Goal: Task Accomplishment & Management: Manage account settings

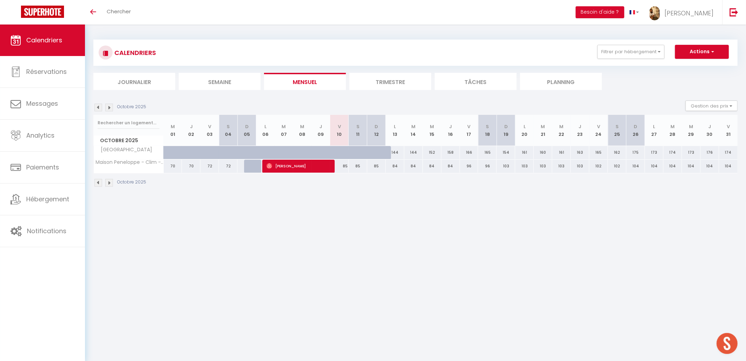
click at [651, 60] on div "CALENDRIERS Filtrer par hébergement CENTRE VILLE 202 · [GEOGRAPHIC_DATA], Centr…" at bounding box center [416, 53] width 634 height 16
click at [644, 55] on button "Filtrer par hébergement" at bounding box center [631, 52] width 67 height 14
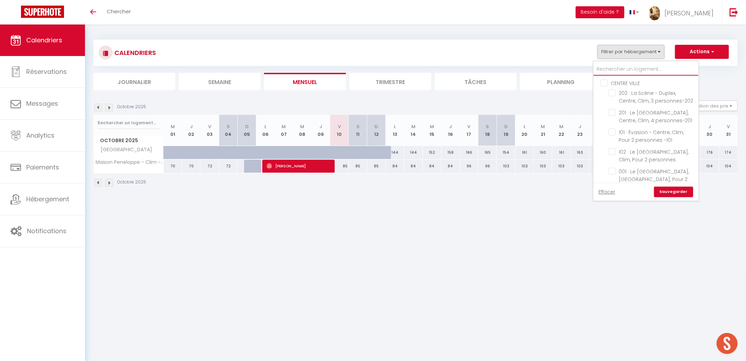
click at [653, 72] on input "text" at bounding box center [646, 69] width 105 height 13
type input "t"
checkbox input "false"
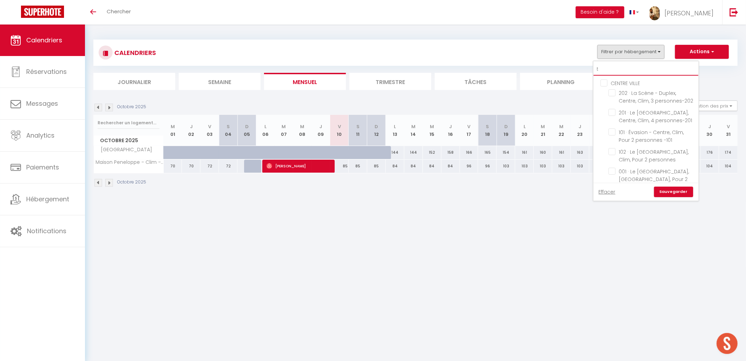
checkbox input "false"
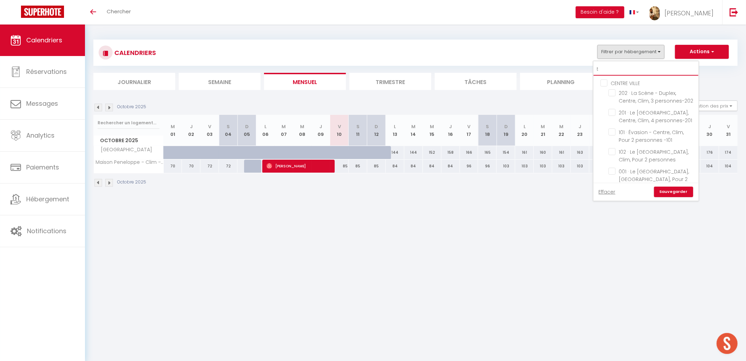
checkbox input "false"
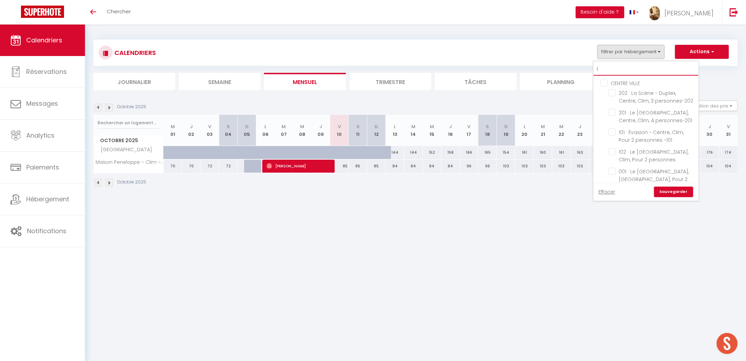
checkbox input "false"
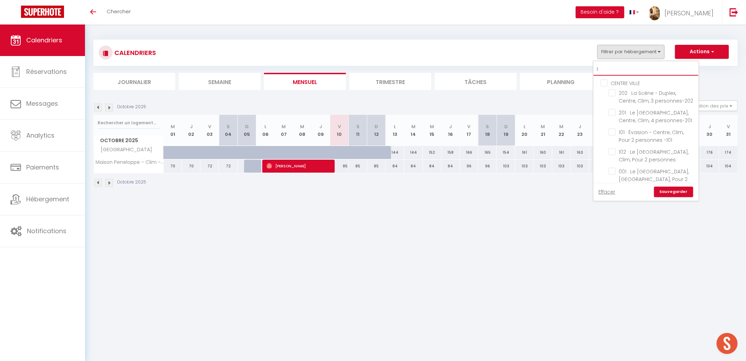
checkbox input "false"
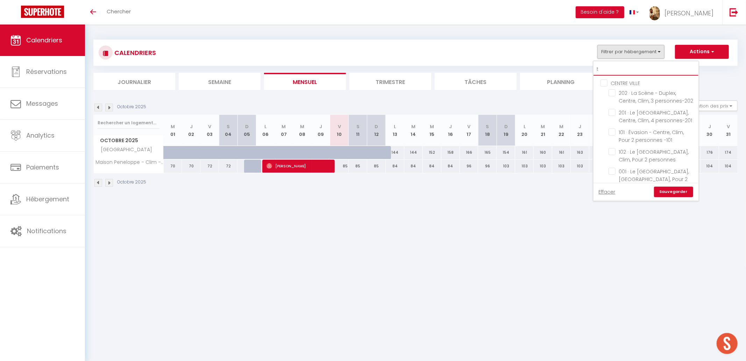
checkbox input "false"
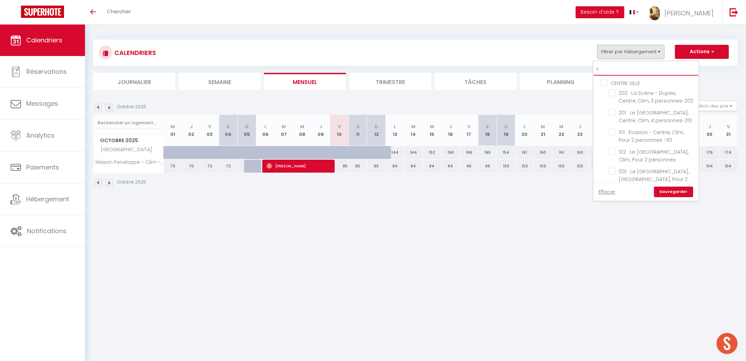
checkbox input "false"
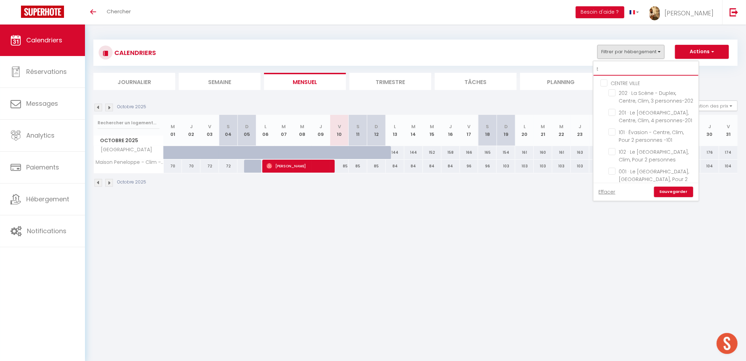
checkbox input "false"
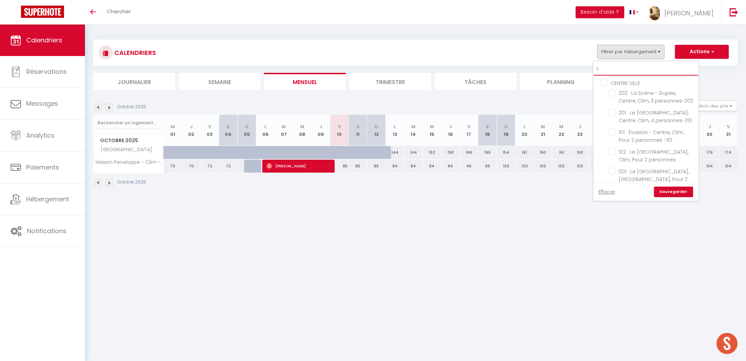
checkbox input "false"
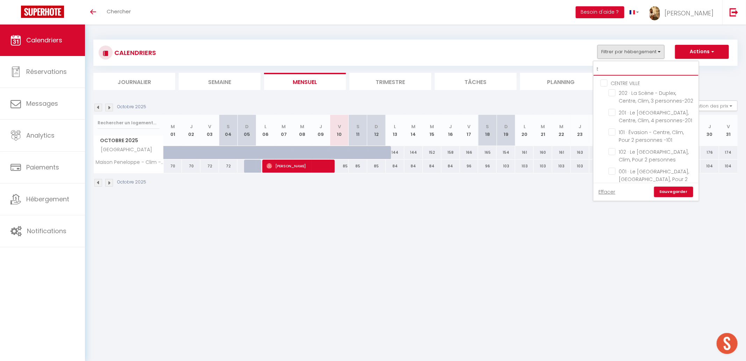
checkbox input "false"
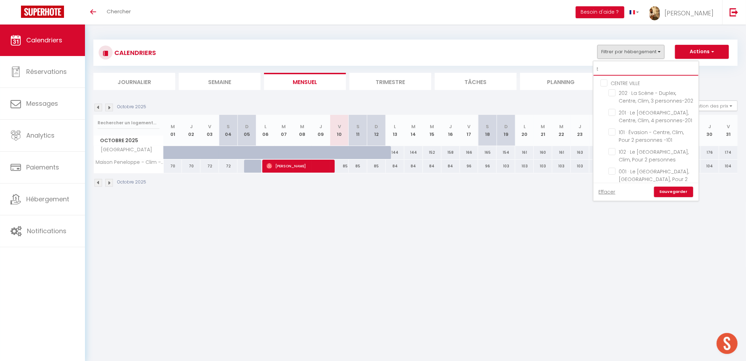
checkbox input "false"
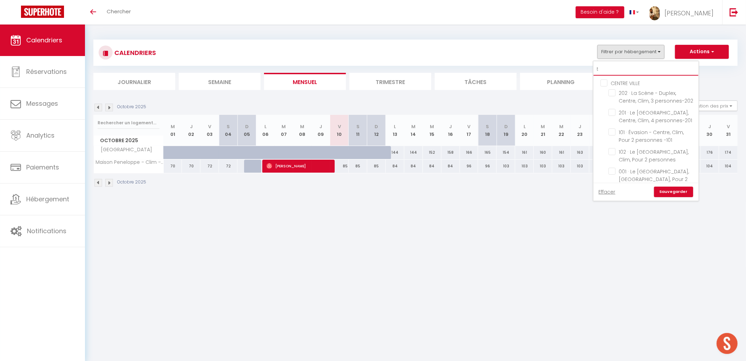
checkbox input "false"
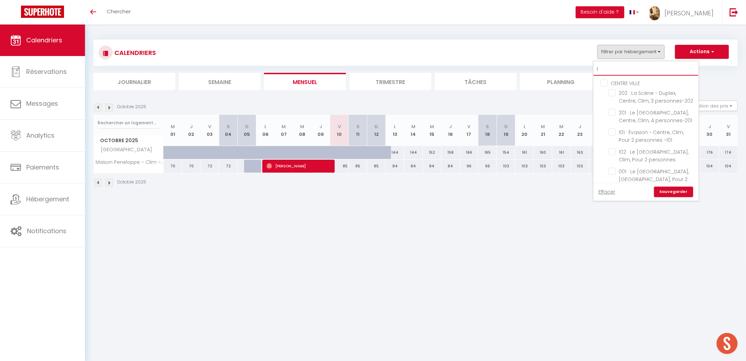
checkbox input "false"
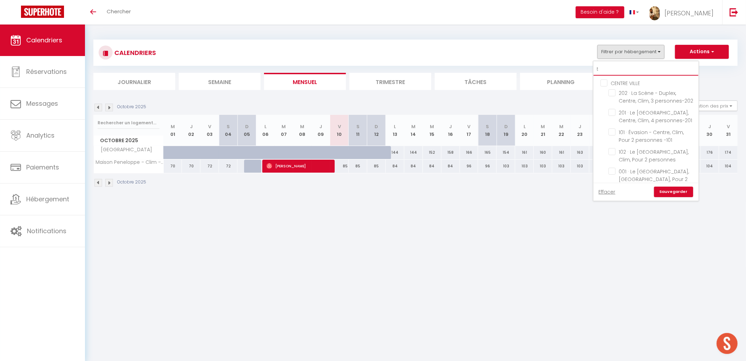
checkbox input "false"
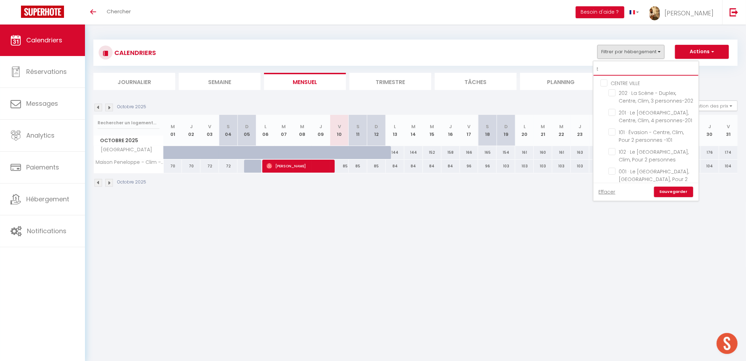
checkbox input "false"
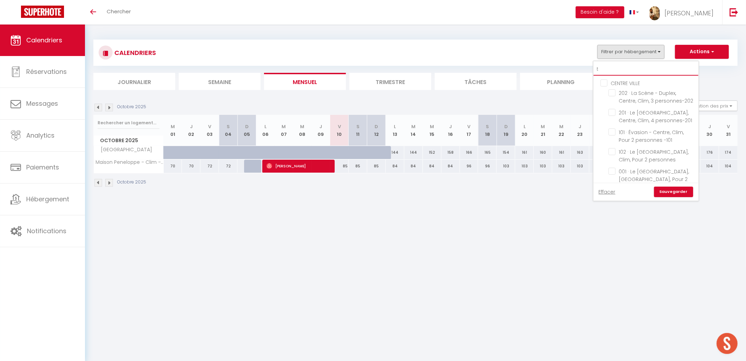
checkbox input "false"
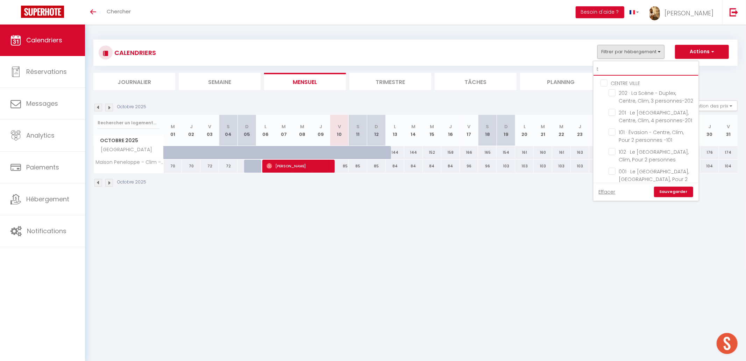
checkbox input "false"
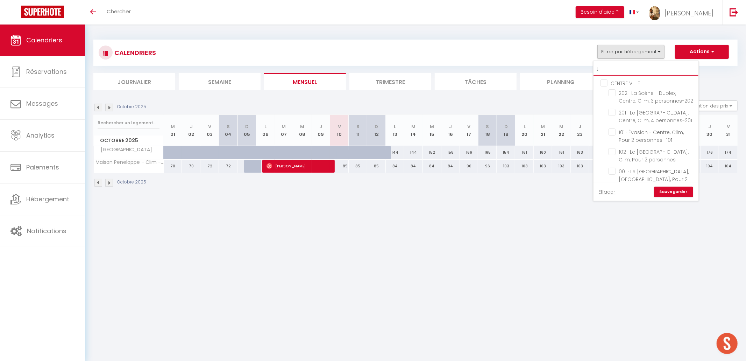
checkbox input "false"
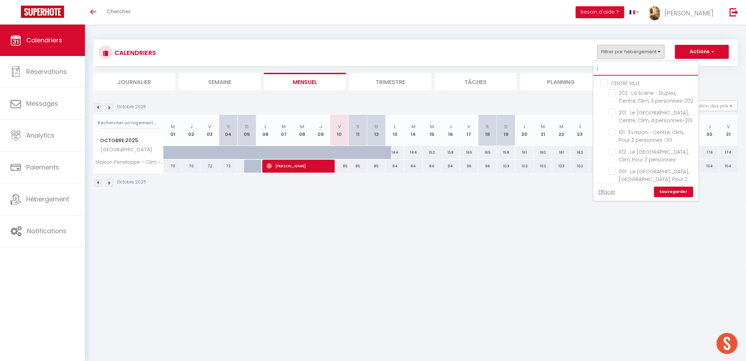
checkbox input "false"
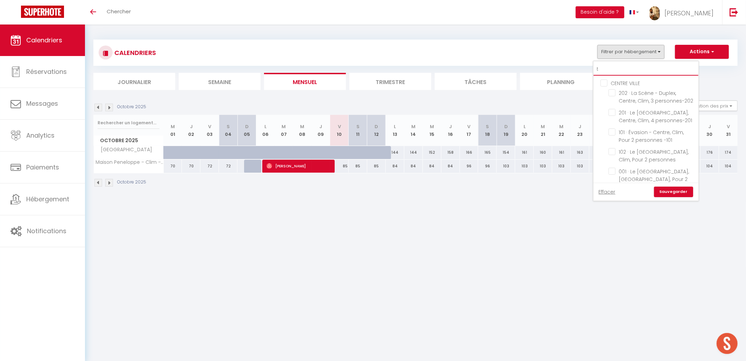
checkbox input "false"
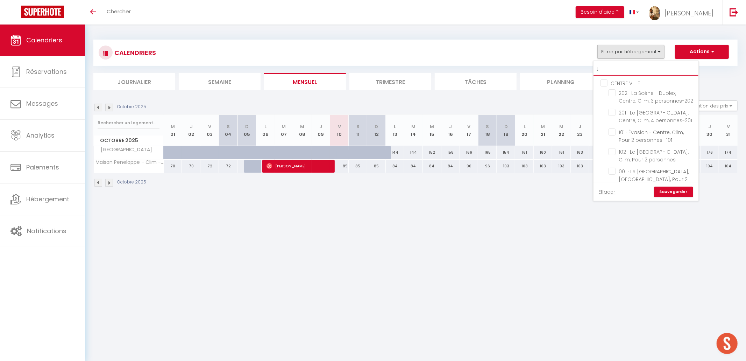
checkbox input "false"
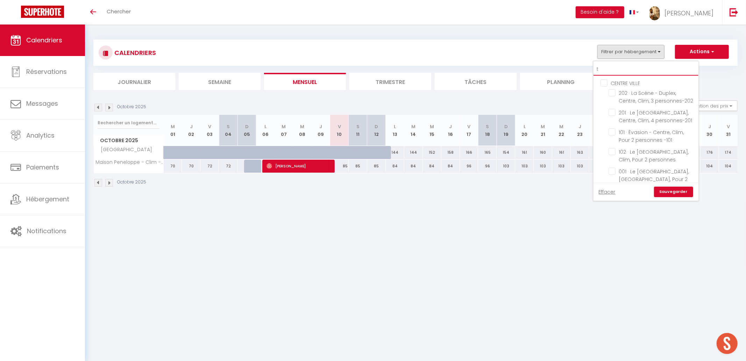
checkbox input "false"
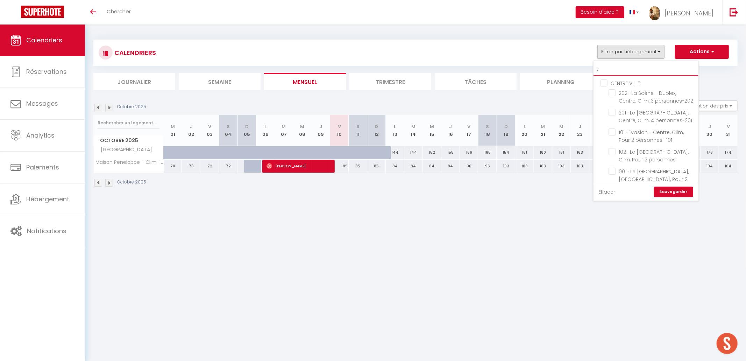
checkbox input "false"
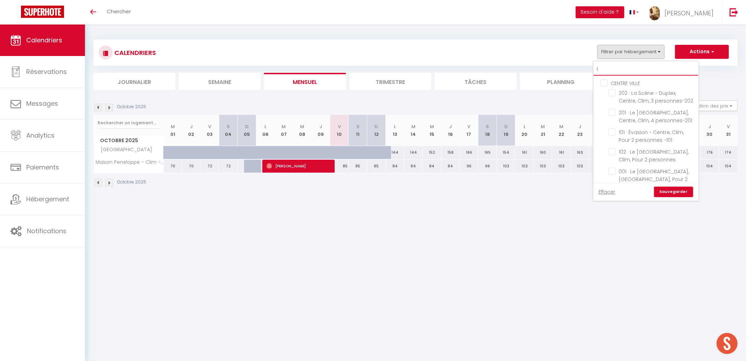
checkbox input "false"
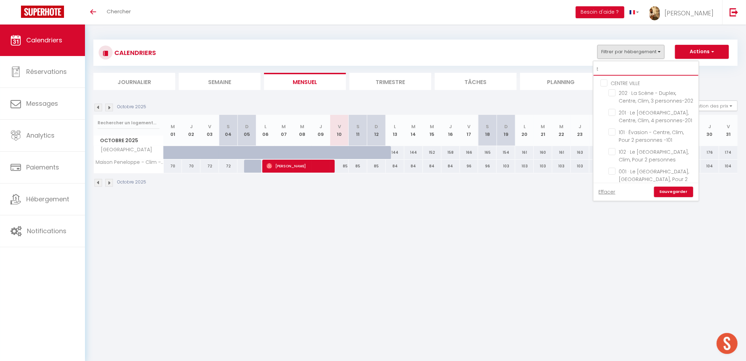
checkbox input "false"
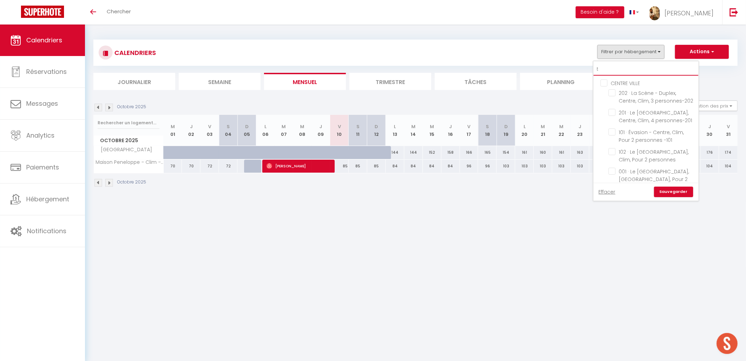
checkbox input "false"
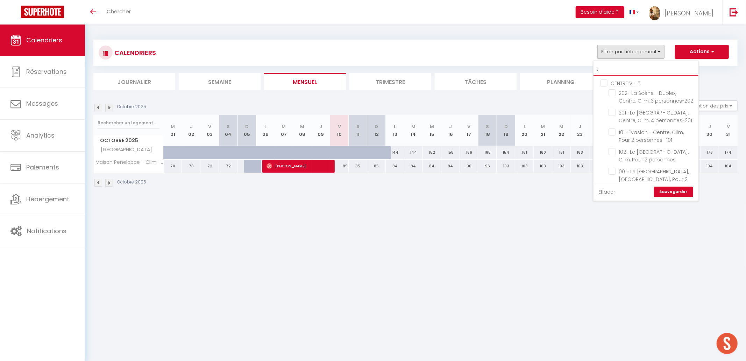
checkbox input "false"
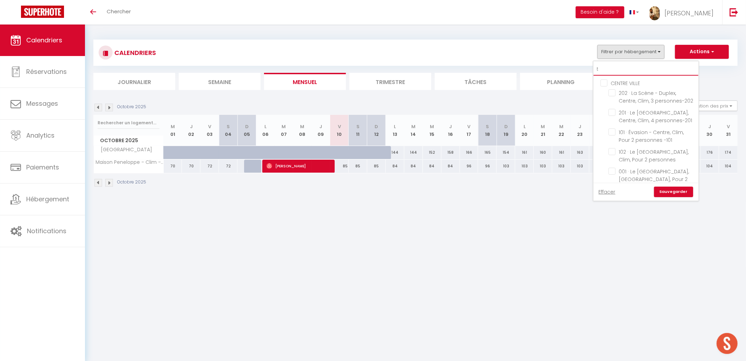
checkbox input "false"
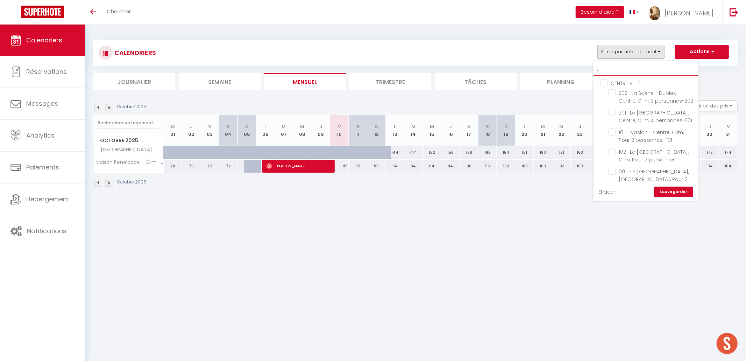
checkbox input "false"
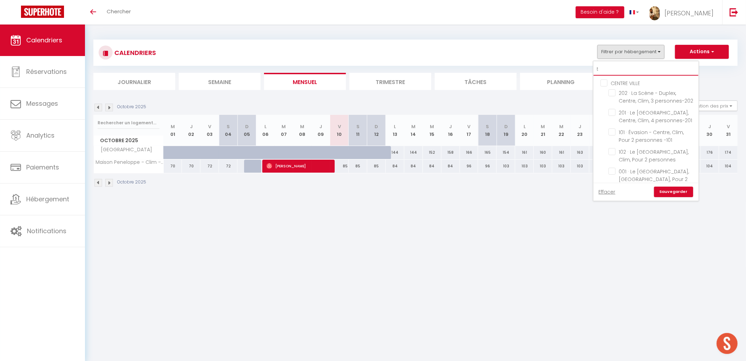
checkbox input "false"
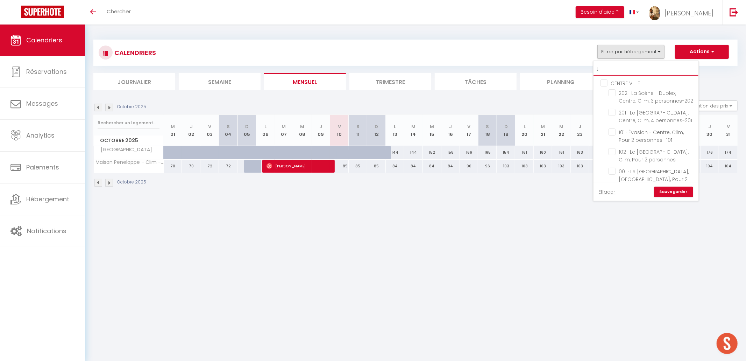
checkbox input "false"
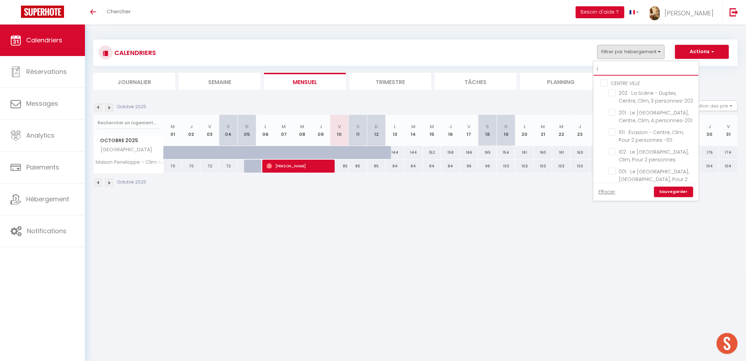
checkbox input "false"
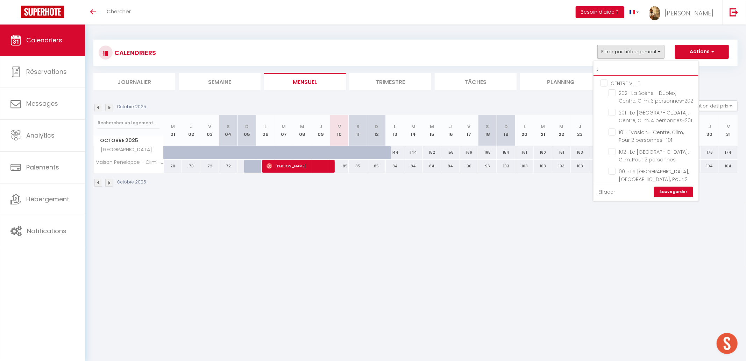
checkbox input "false"
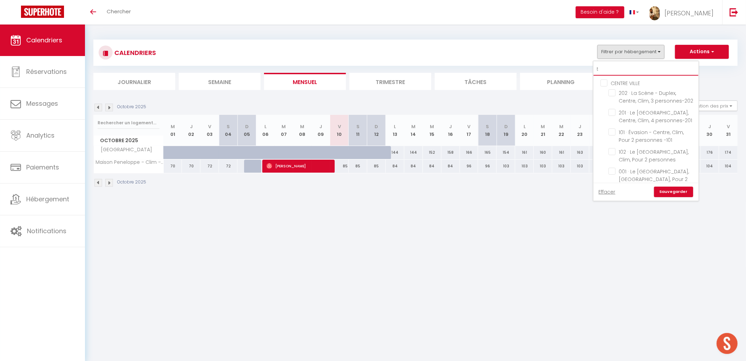
checkbox input "false"
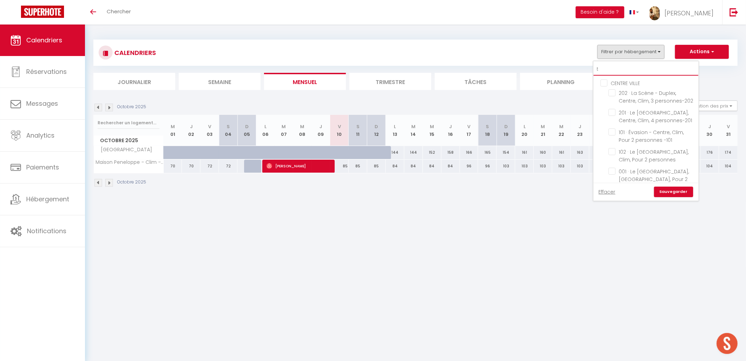
checkbox input "false"
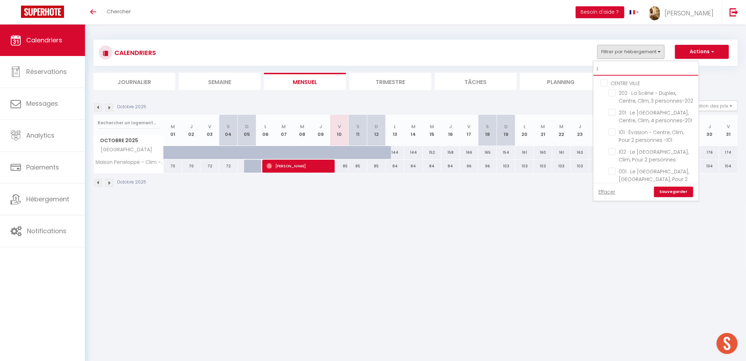
checkbox input "false"
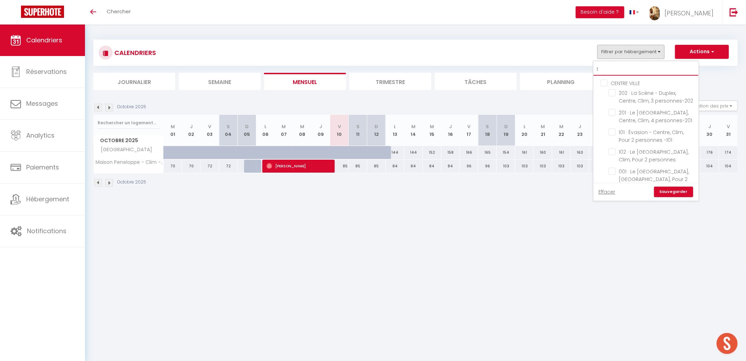
checkbox input "false"
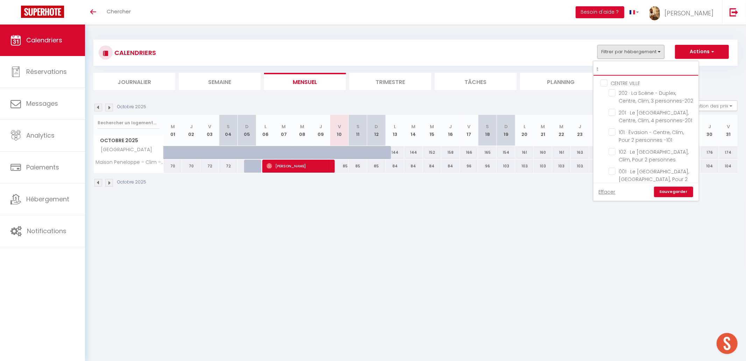
checkbox input "false"
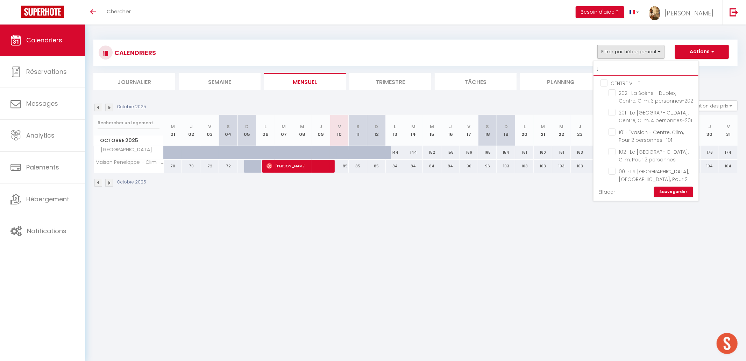
checkbox input "false"
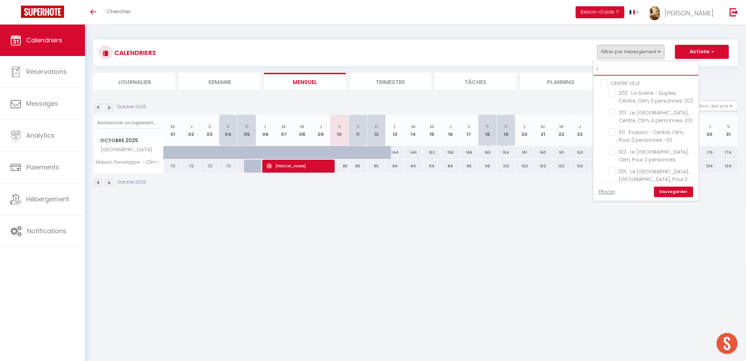
checkbox input "false"
checkbox input "true"
checkbox input "false"
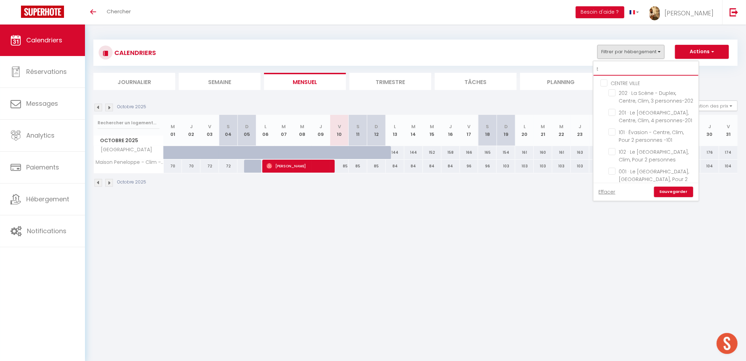
checkbox input "false"
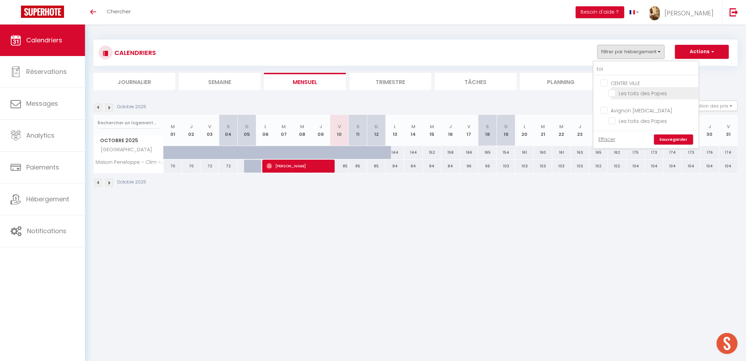
click at [644, 95] on input "Les toits des Papes" at bounding box center [652, 92] width 87 height 7
click at [640, 74] on input "toi" at bounding box center [646, 69] width 105 height 13
drag, startPoint x: 643, startPoint y: 91, endPoint x: 657, endPoint y: 110, distance: 23.4
click at [643, 91] on input "Ollie des Carmes- Climatisation- Parking gratuit" at bounding box center [652, 92] width 87 height 7
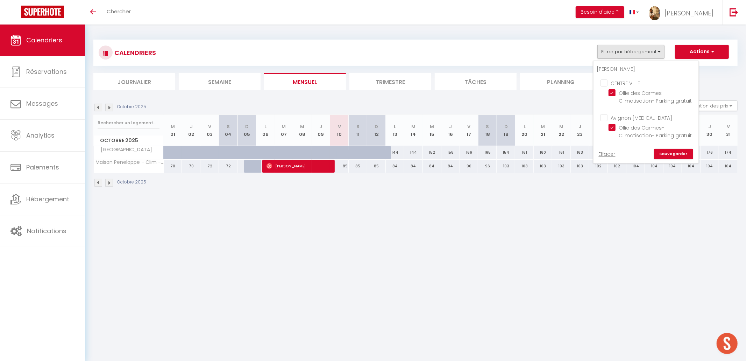
click at [677, 153] on link "Sauvegarder" at bounding box center [673, 154] width 39 height 10
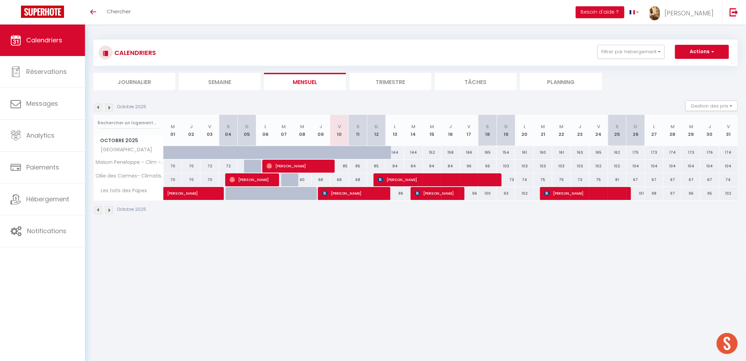
click at [627, 59] on div "CALENDRIERS Filtrer par hébergement olli CENTRE VILLE Ollie des Carmes- Climati…" at bounding box center [416, 53] width 634 height 16
click at [628, 54] on button "Filtrer par hébergement" at bounding box center [631, 52] width 67 height 14
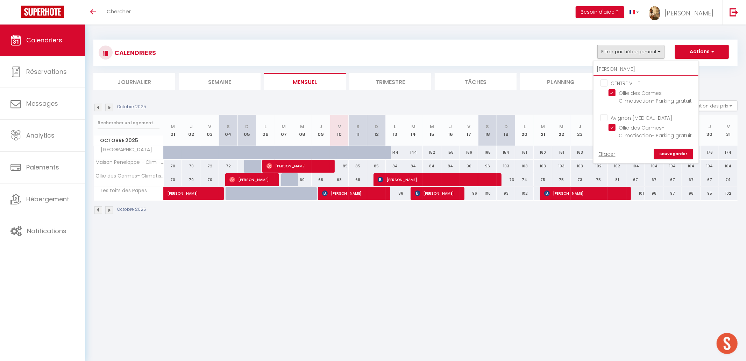
click at [623, 65] on input "olli" at bounding box center [646, 69] width 105 height 13
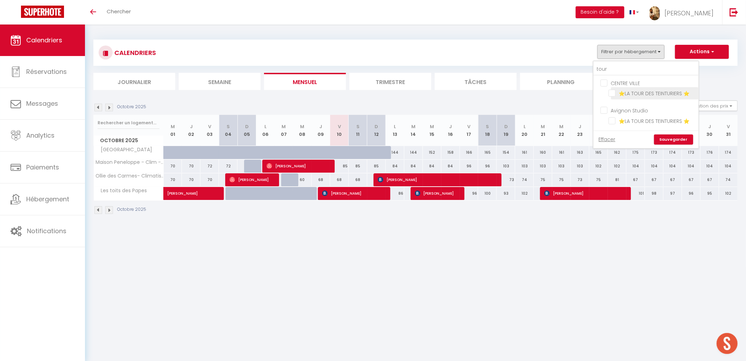
click at [635, 91] on input "⭐LA TOUR DES TEINTURIERS ⭐" at bounding box center [652, 92] width 87 height 7
click at [671, 134] on link "Sauvegarder" at bounding box center [673, 139] width 39 height 10
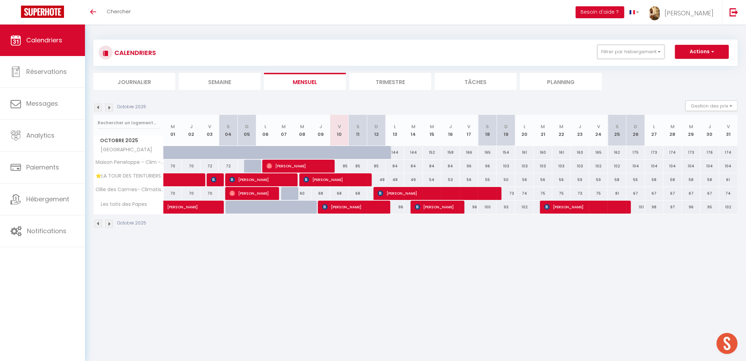
drag, startPoint x: 623, startPoint y: 49, endPoint x: 647, endPoint y: 83, distance: 42.1
click at [623, 49] on button "Filtrer par hébergement" at bounding box center [631, 52] width 67 height 14
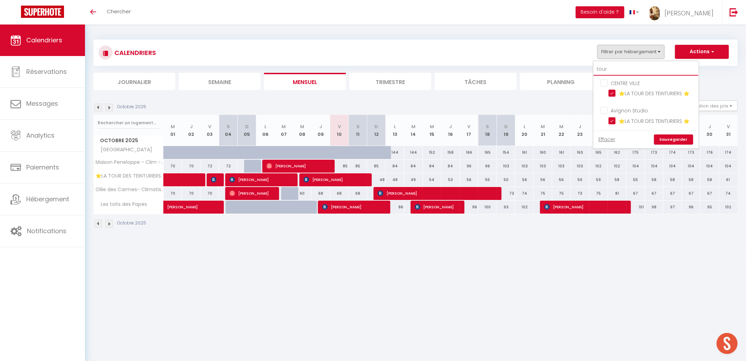
click at [630, 64] on input "tour" at bounding box center [646, 69] width 105 height 13
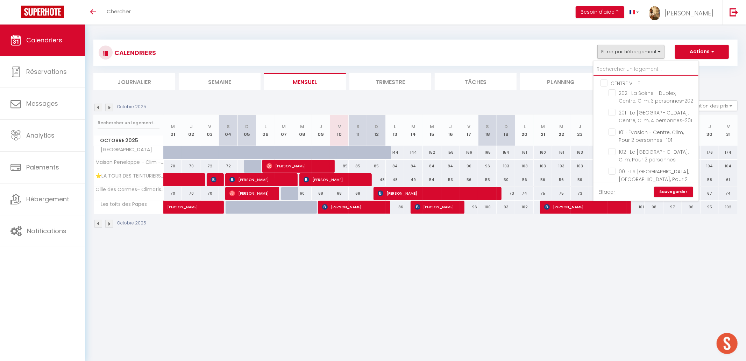
scroll to position [1, 0]
click at [432, 179] on div "54" at bounding box center [432, 179] width 19 height 13
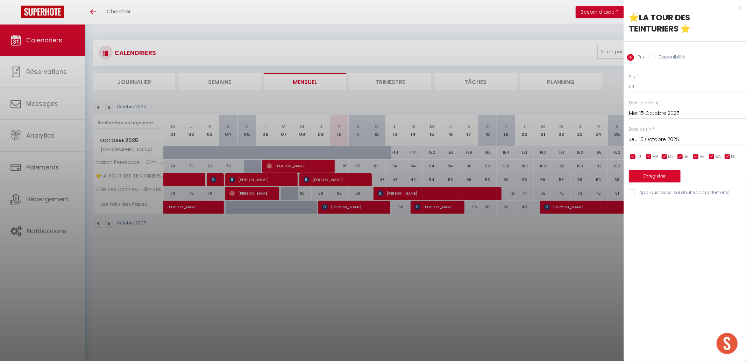
click at [661, 58] on label "Disponibilité" at bounding box center [670, 58] width 30 height 8
click at [655, 58] on input "Disponibilité" at bounding box center [651, 57] width 7 height 7
click at [651, 90] on select "Disponible Indisponible" at bounding box center [687, 86] width 117 height 13
click at [629, 80] on select "Disponible Indisponible" at bounding box center [687, 86] width 117 height 13
click at [653, 86] on select "Disponible Indisponible" at bounding box center [687, 86] width 117 height 13
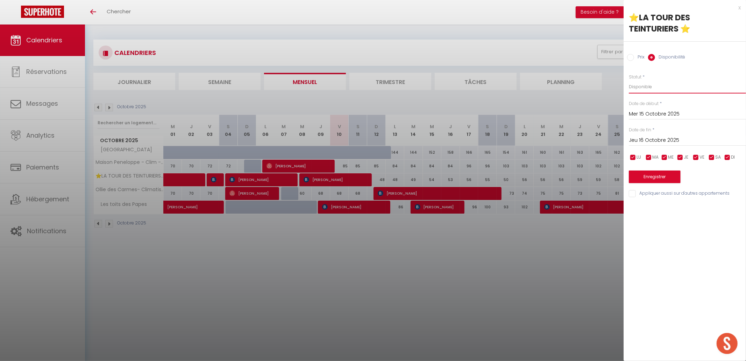
click at [629, 80] on select "Disponible Indisponible" at bounding box center [687, 86] width 117 height 13
click at [740, 9] on div "x" at bounding box center [682, 7] width 117 height 8
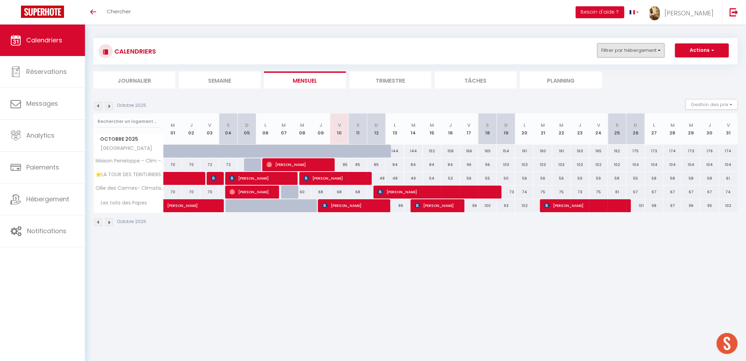
click at [633, 52] on button "Filtrer par hébergement" at bounding box center [631, 50] width 67 height 14
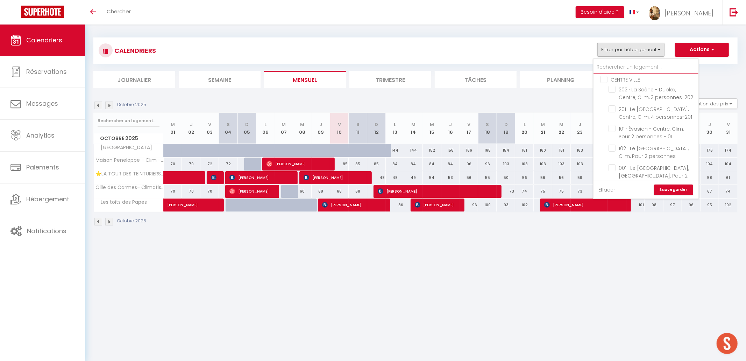
click at [633, 64] on input "text" at bounding box center [646, 67] width 105 height 13
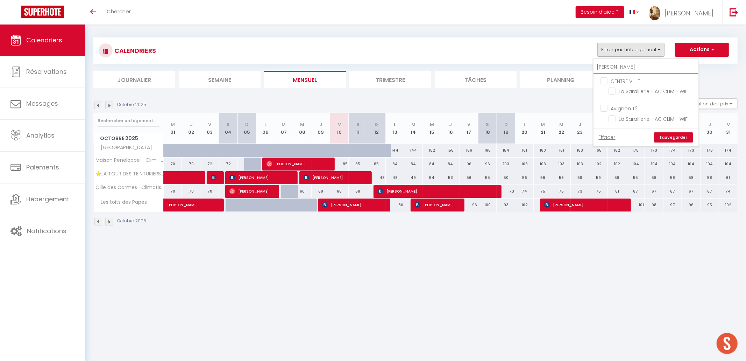
scroll to position [0, 0]
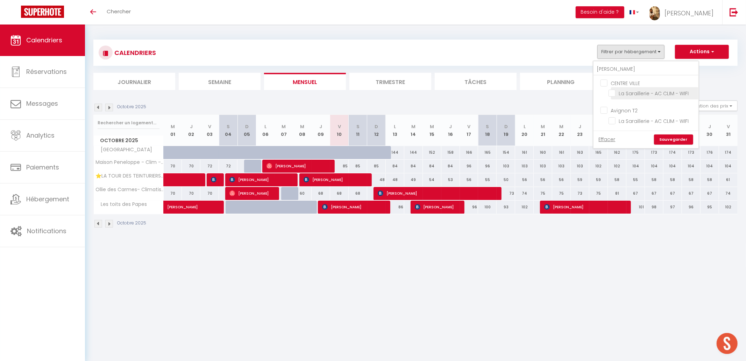
click at [638, 91] on input "La Saraillerie - AC CLIM - WIFI" at bounding box center [652, 92] width 87 height 7
click at [665, 139] on link "Sauvegarder" at bounding box center [673, 139] width 39 height 10
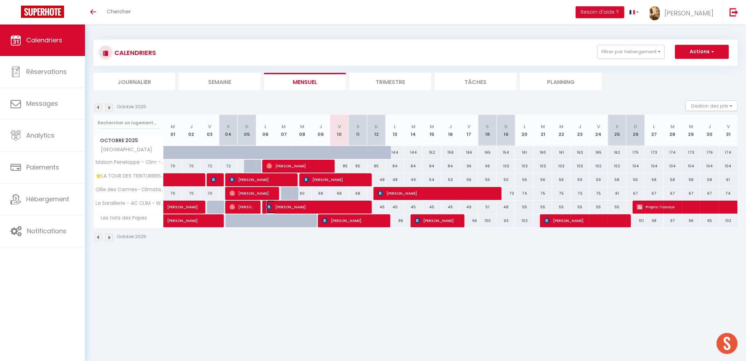
click at [325, 210] on span "[PERSON_NAME]" at bounding box center [316, 206] width 99 height 13
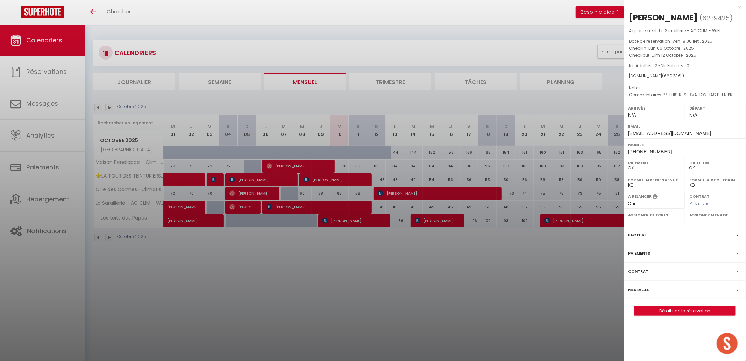
click at [330, 257] on div at bounding box center [373, 180] width 746 height 361
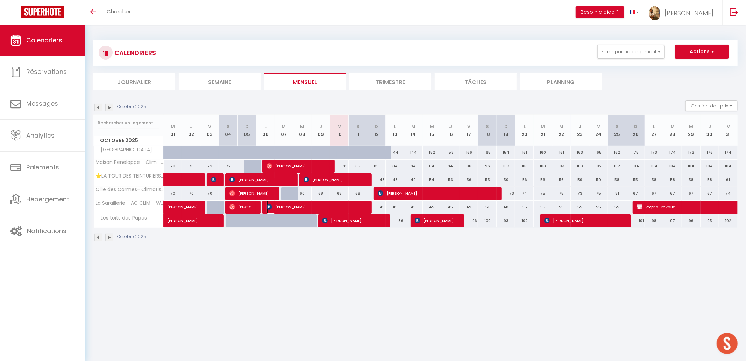
click at [317, 208] on span "[PERSON_NAME]" at bounding box center [316, 206] width 99 height 13
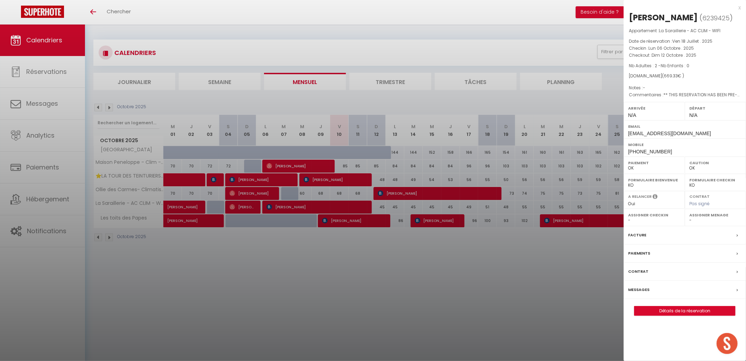
click at [314, 263] on div at bounding box center [373, 180] width 746 height 361
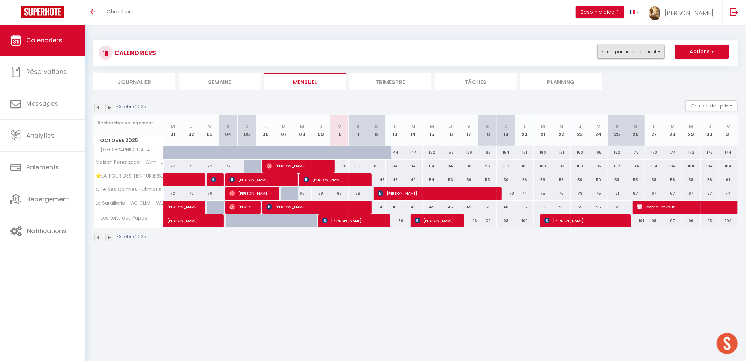
click at [632, 49] on button "Filtrer par hébergement" at bounding box center [631, 52] width 67 height 14
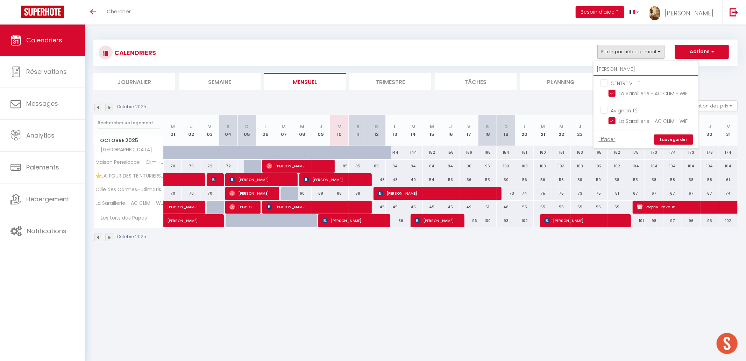
click at [624, 71] on input "sara" at bounding box center [646, 69] width 105 height 13
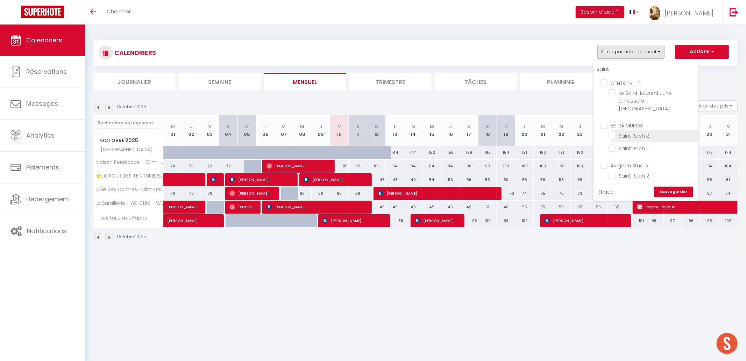
click at [642, 132] on input "Saint Roch 2" at bounding box center [652, 135] width 87 height 7
click at [668, 189] on link "Sauvegarder" at bounding box center [673, 192] width 39 height 10
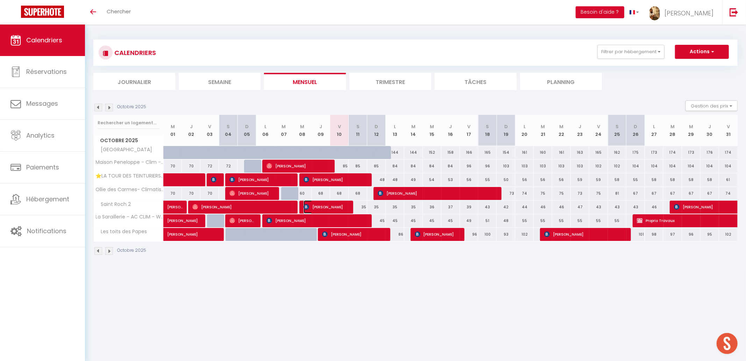
click at [338, 208] on span "[PERSON_NAME]" at bounding box center [325, 206] width 43 height 13
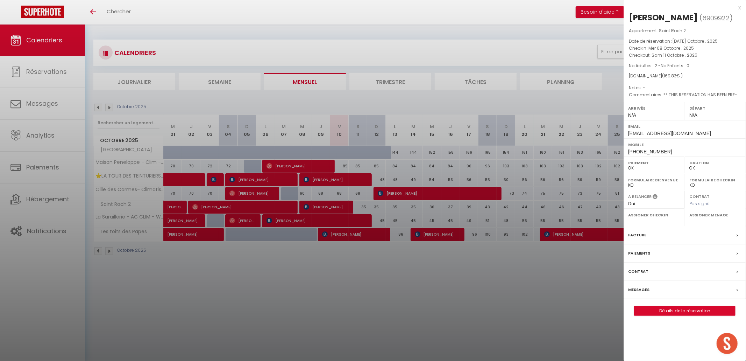
click at [424, 274] on div at bounding box center [373, 180] width 746 height 361
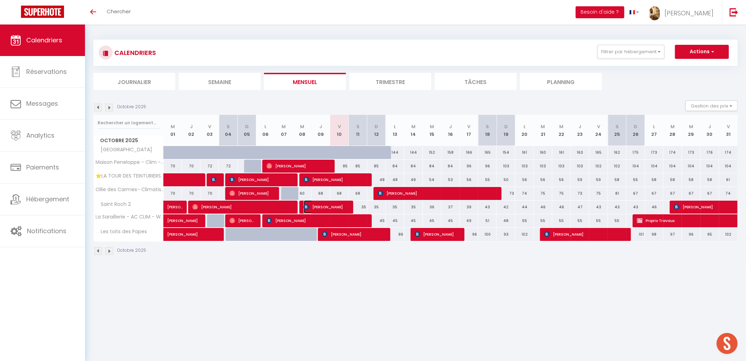
click at [313, 201] on span "[PERSON_NAME]" at bounding box center [325, 206] width 43 height 13
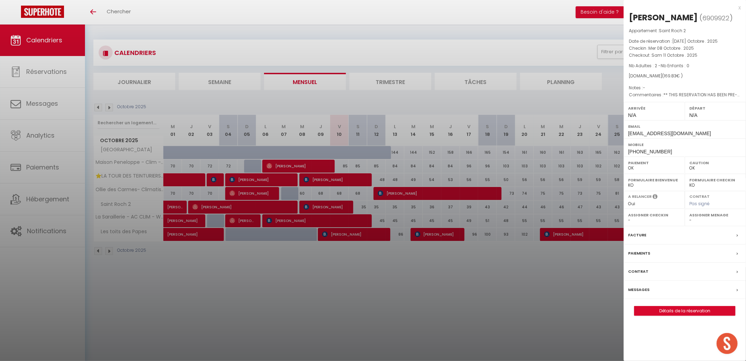
click at [175, 304] on div at bounding box center [373, 180] width 746 height 361
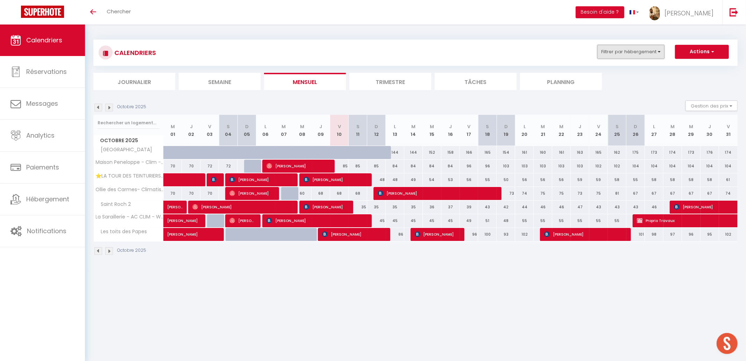
click at [631, 56] on button "Filtrer par hébergement" at bounding box center [631, 52] width 67 height 14
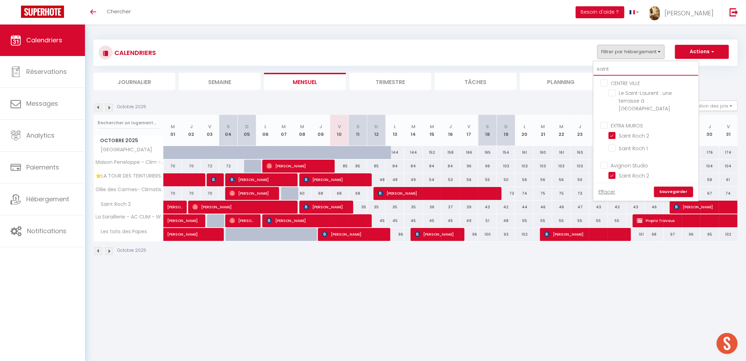
click at [624, 66] on input "saint" at bounding box center [646, 69] width 105 height 13
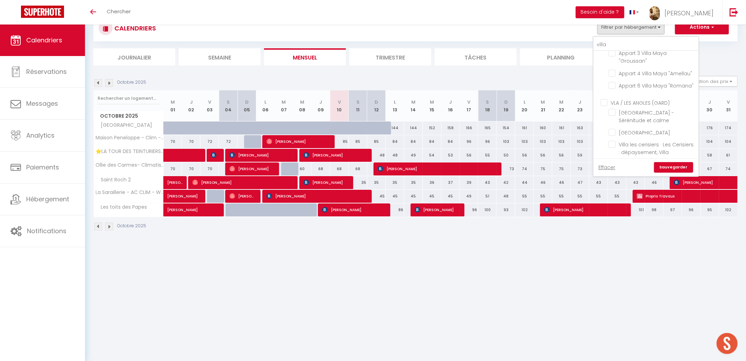
click at [640, 168] on input "Villa avec Piscine - A 5 mins d’Avignon" at bounding box center [652, 171] width 87 height 7
click at [670, 163] on link "Sauvegarder" at bounding box center [673, 167] width 39 height 10
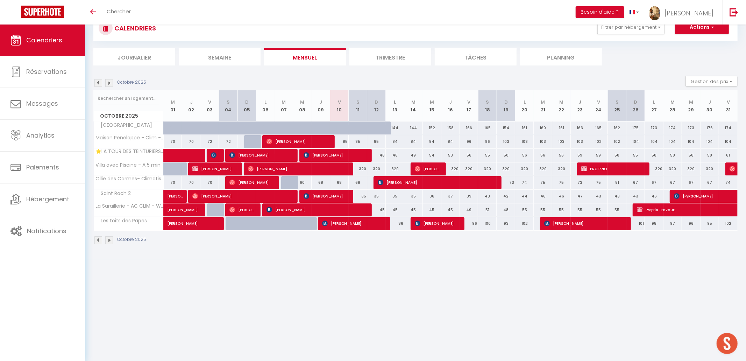
click at [97, 83] on img at bounding box center [98, 83] width 8 height 8
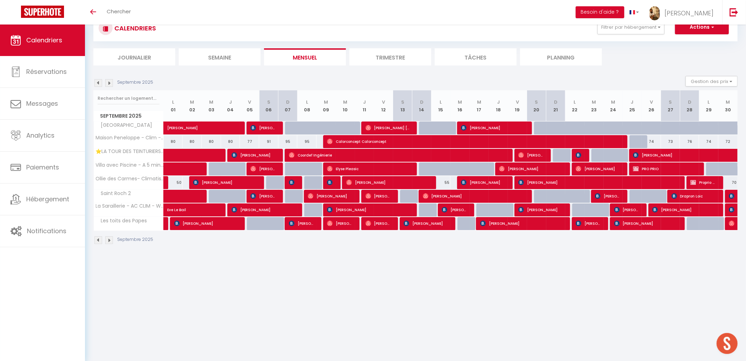
click at [112, 82] on img at bounding box center [109, 83] width 8 height 8
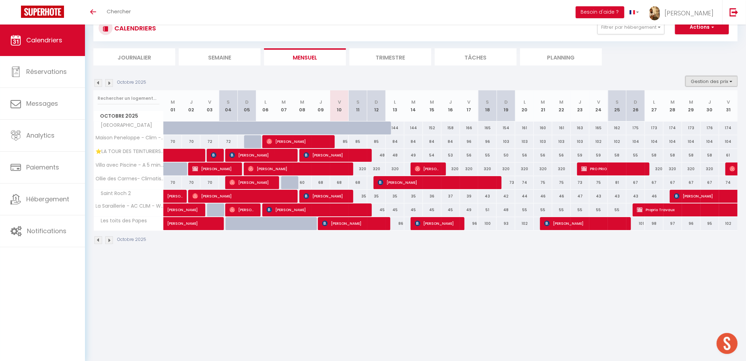
click at [698, 83] on button "Gestion des prix" at bounding box center [712, 81] width 52 height 10
click at [700, 100] on input "Nb Nuits minimum" at bounding box center [706, 102] width 63 height 7
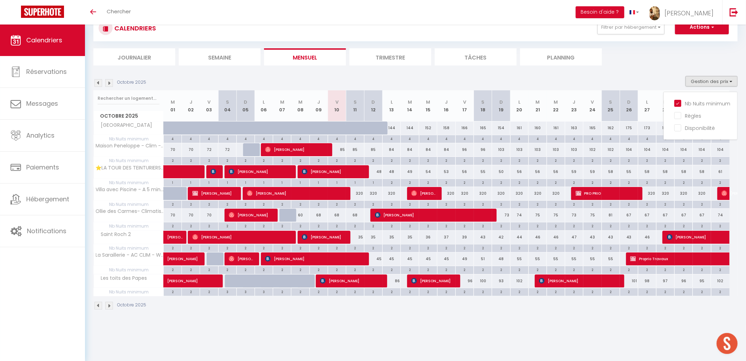
click at [505, 325] on div "CALENDRIERS Filtrer par hébergement villa EXTRA MUROS Villa Sérénitude La Villa…" at bounding box center [415, 162] width 661 height 325
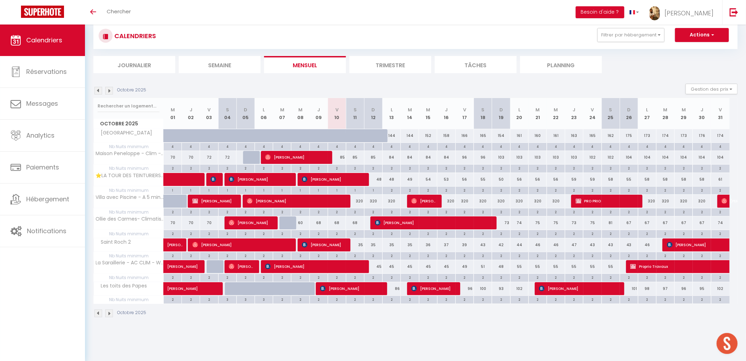
scroll to position [16, 0]
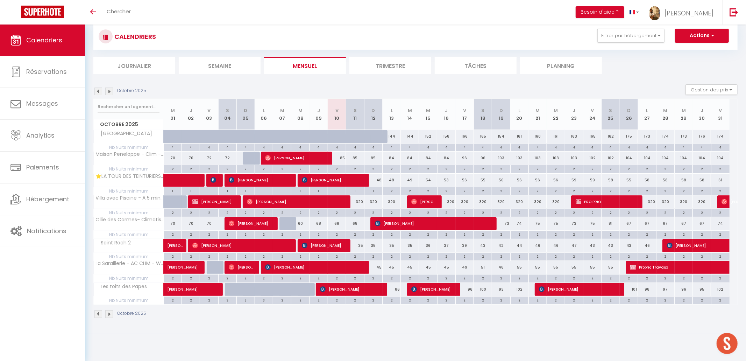
click at [110, 90] on img at bounding box center [109, 91] width 8 height 8
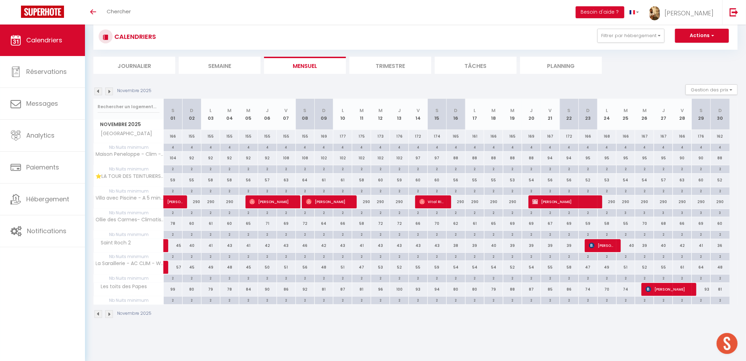
scroll to position [19, 0]
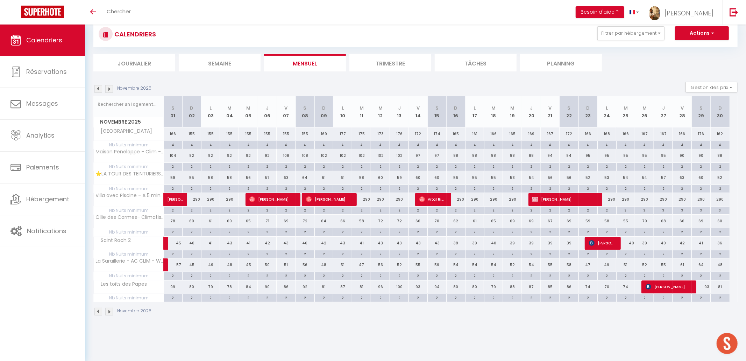
click at [110, 90] on img at bounding box center [109, 89] width 8 height 8
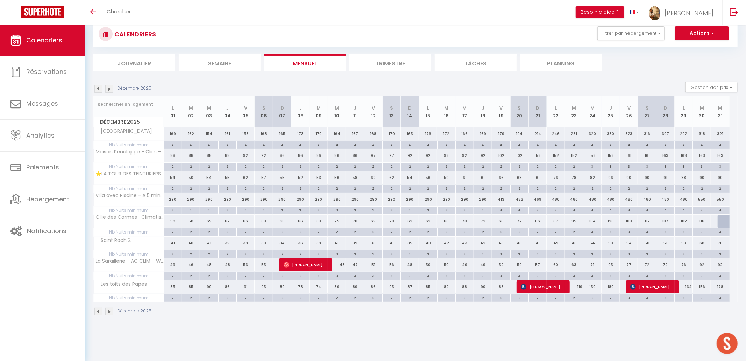
click at [110, 90] on img at bounding box center [109, 89] width 8 height 8
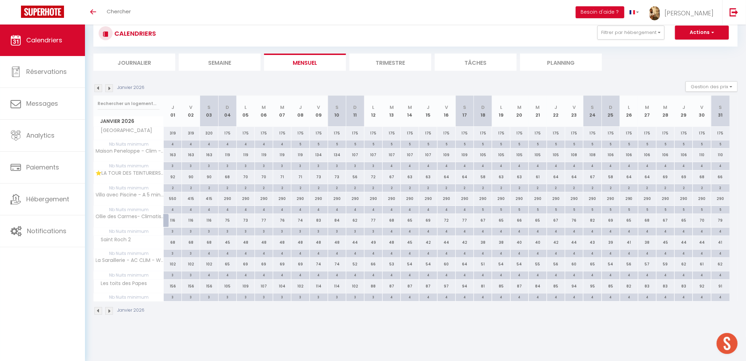
scroll to position [17, 0]
click at [110, 90] on img at bounding box center [109, 90] width 8 height 8
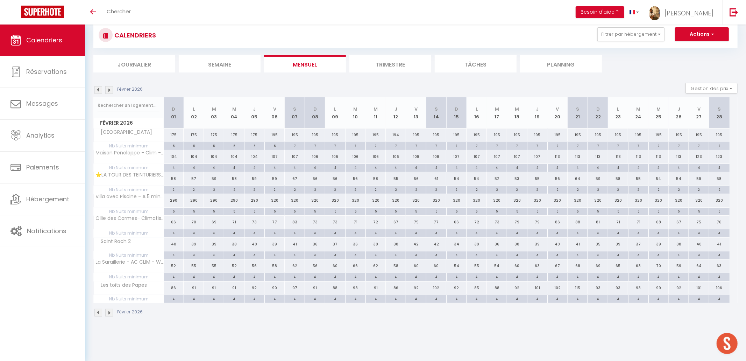
click at [110, 90] on img at bounding box center [109, 90] width 8 height 8
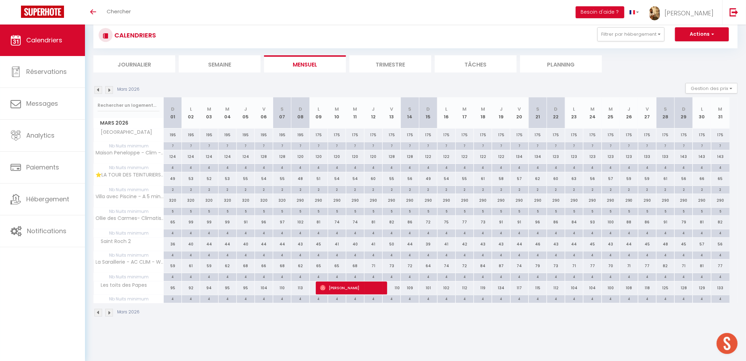
click at [110, 90] on img at bounding box center [109, 90] width 8 height 8
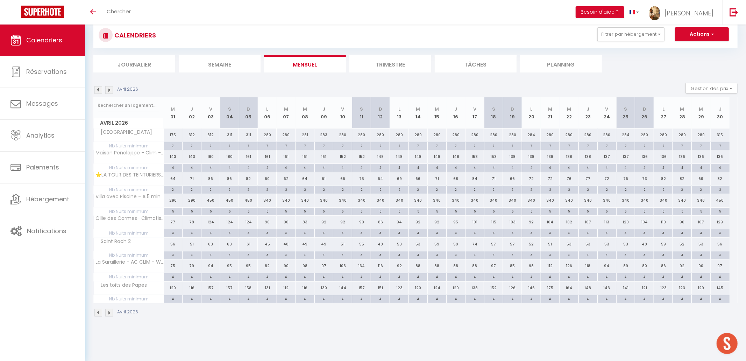
click at [110, 90] on img at bounding box center [109, 90] width 8 height 8
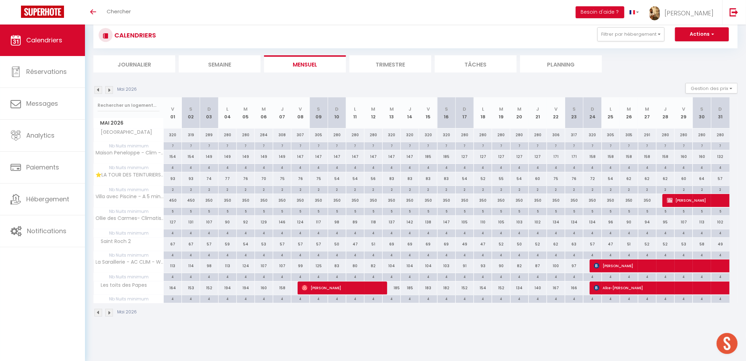
click at [110, 90] on img at bounding box center [109, 90] width 8 height 8
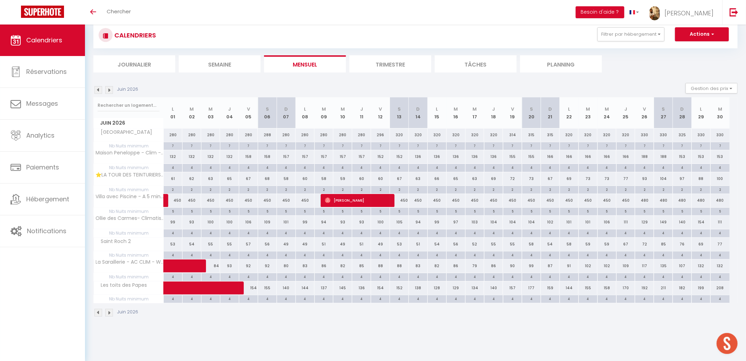
click at [110, 90] on img at bounding box center [109, 90] width 8 height 8
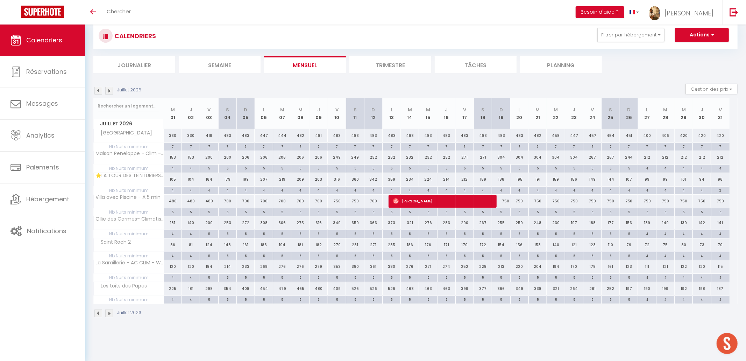
click at [100, 90] on img at bounding box center [98, 91] width 8 height 8
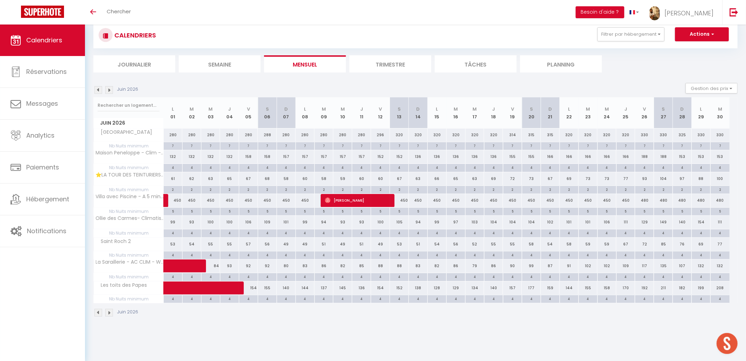
click at [100, 89] on img at bounding box center [98, 90] width 8 height 8
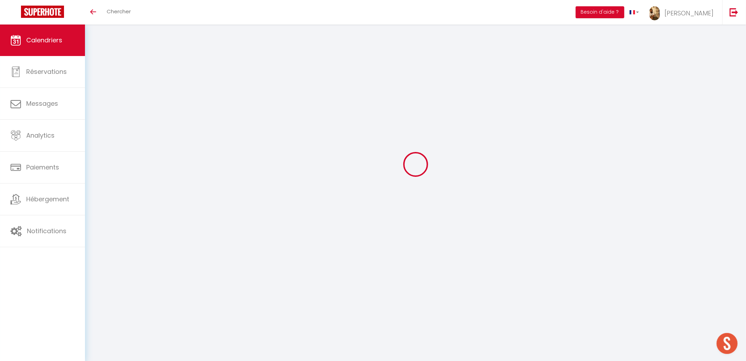
scroll to position [18, 0]
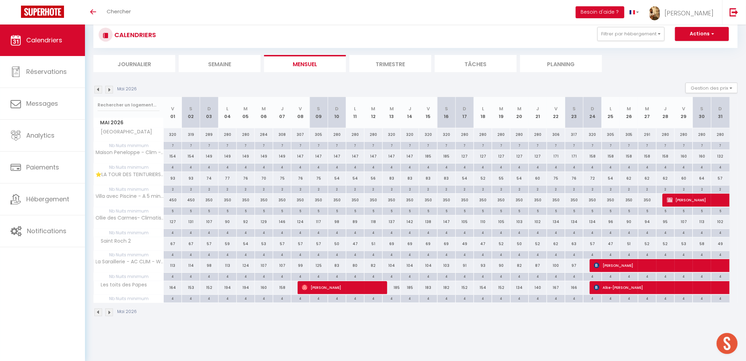
click at [100, 89] on img at bounding box center [98, 90] width 8 height 8
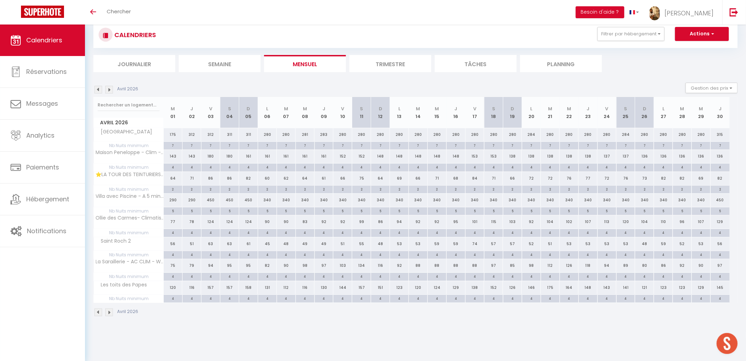
click at [100, 89] on img at bounding box center [98, 90] width 8 height 8
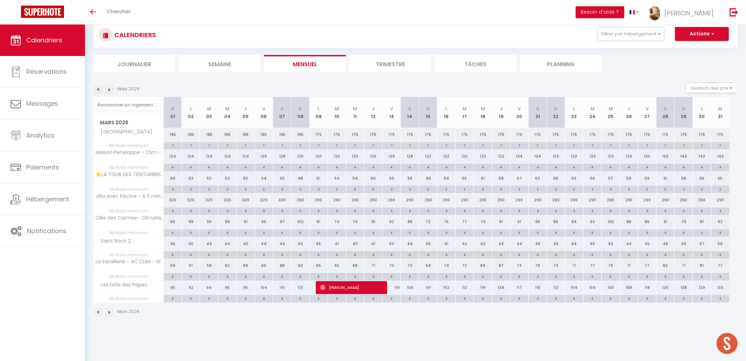
click at [100, 89] on img at bounding box center [98, 90] width 8 height 8
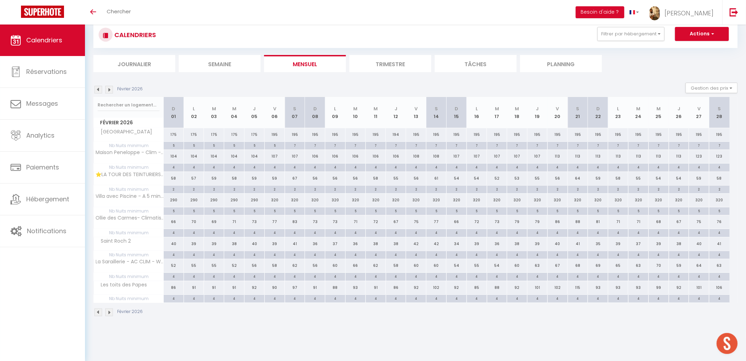
click at [100, 89] on img at bounding box center [98, 90] width 8 height 8
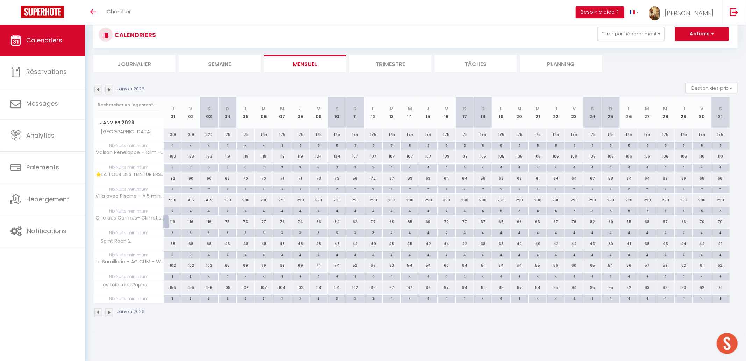
click at [100, 89] on img at bounding box center [98, 90] width 8 height 8
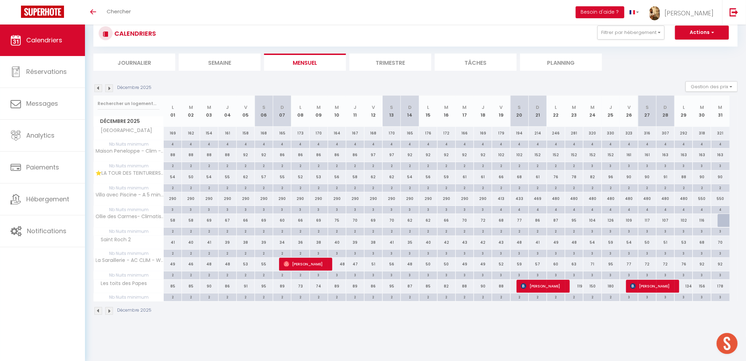
scroll to position [20, 0]
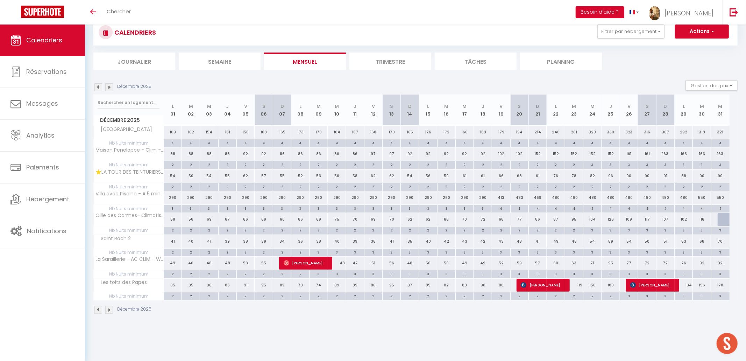
click at [98, 85] on img at bounding box center [98, 87] width 8 height 8
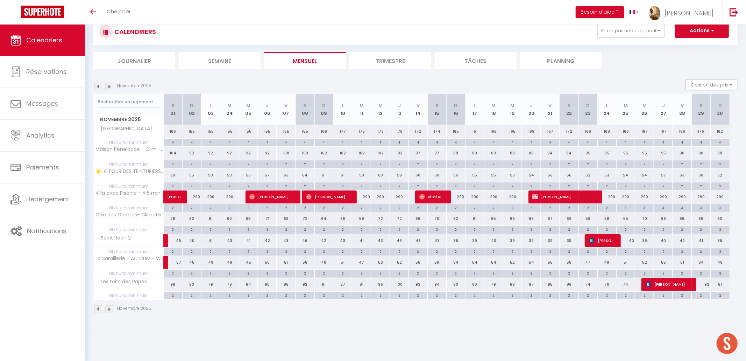
scroll to position [22, 0]
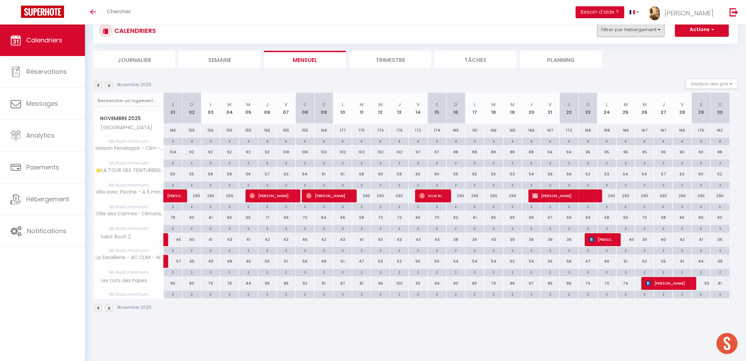
click at [641, 26] on button "Filtrer par hébergement" at bounding box center [631, 30] width 67 height 14
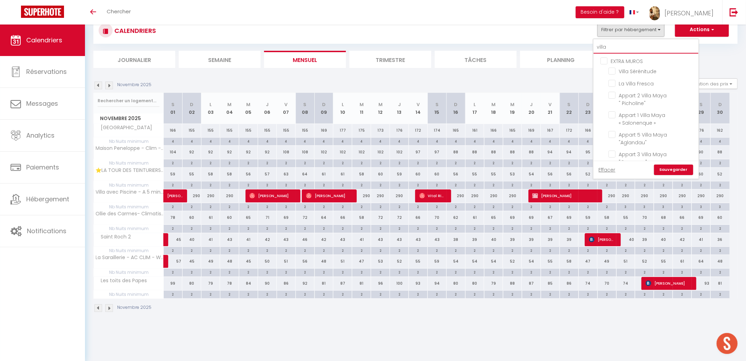
click at [632, 47] on input "villa" at bounding box center [646, 47] width 105 height 13
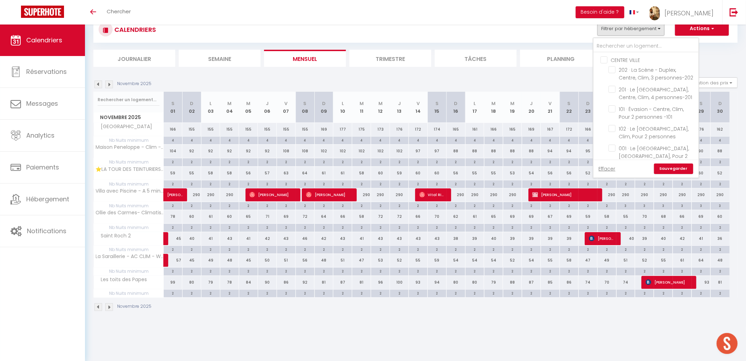
drag, startPoint x: 607, startPoint y: 168, endPoint x: 620, endPoint y: 166, distance: 12.4
click at [607, 168] on link "Effacer" at bounding box center [607, 169] width 17 height 8
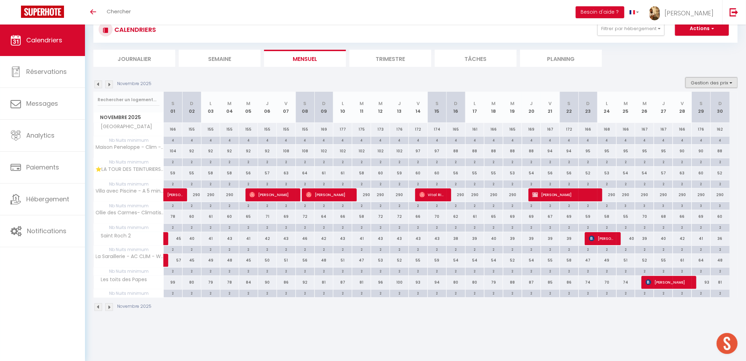
click at [705, 83] on button "Gestion des prix" at bounding box center [712, 82] width 52 height 10
drag, startPoint x: 697, startPoint y: 105, endPoint x: 698, endPoint y: 100, distance: 4.9
click at [697, 105] on input "Nb Nuits minimum" at bounding box center [706, 104] width 63 height 7
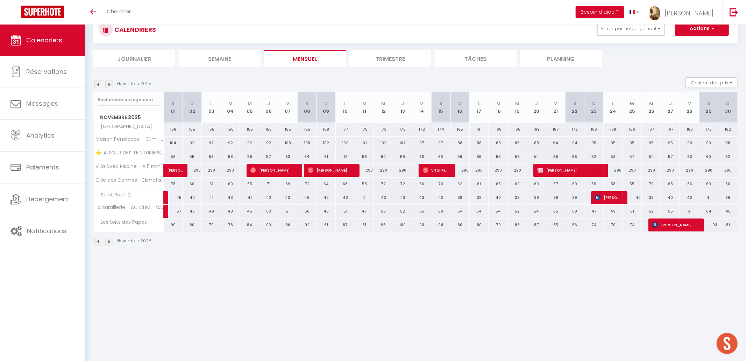
drag, startPoint x: 653, startPoint y: 27, endPoint x: 655, endPoint y: 58, distance: 30.9
click at [653, 27] on button "Filtrer par hébergement" at bounding box center [631, 29] width 67 height 14
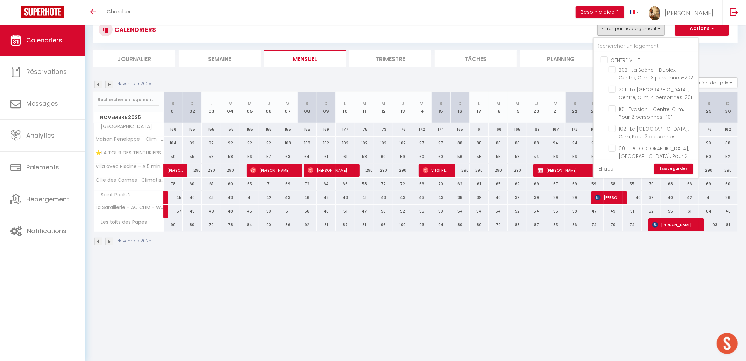
click at [669, 168] on link "Sauvegarder" at bounding box center [673, 168] width 39 height 10
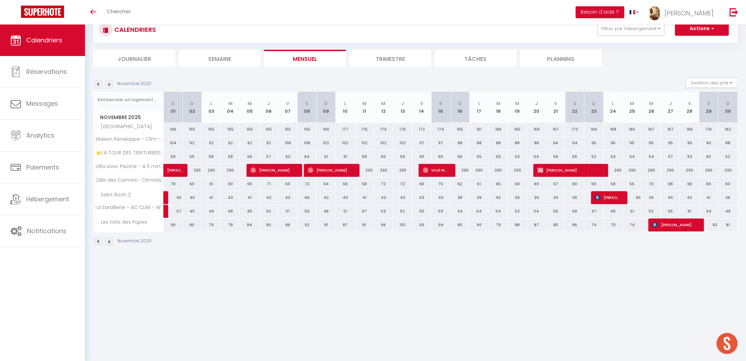
scroll to position [23, 0]
click at [627, 28] on button "Filtrer par hébergement" at bounding box center [631, 28] width 67 height 14
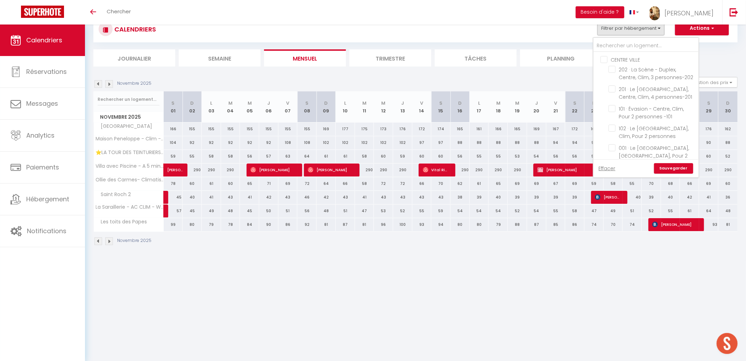
drag, startPoint x: 625, startPoint y: 59, endPoint x: 629, endPoint y: 61, distance: 4.4
click at [625, 59] on input "CENTRE VILLE" at bounding box center [653, 59] width 105 height 7
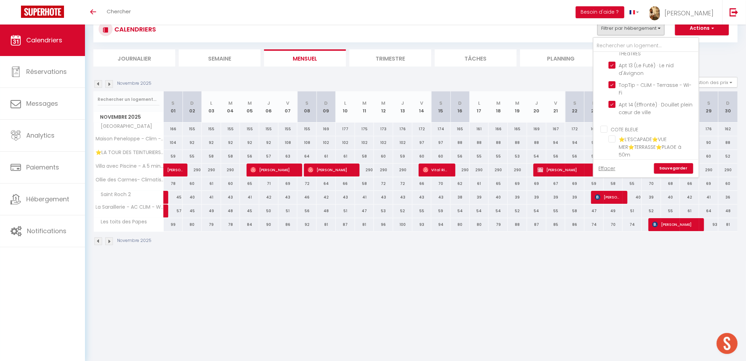
drag, startPoint x: 626, startPoint y: 114, endPoint x: 636, endPoint y: 115, distance: 10.5
click at [626, 168] on input "EXTRA MUROS" at bounding box center [653, 171] width 105 height 7
drag, startPoint x: 641, startPoint y: 74, endPoint x: 651, endPoint y: 86, distance: 14.7
click at [641, 152] on input "VLA / LES ANGLES (GARD)" at bounding box center [653, 155] width 105 height 7
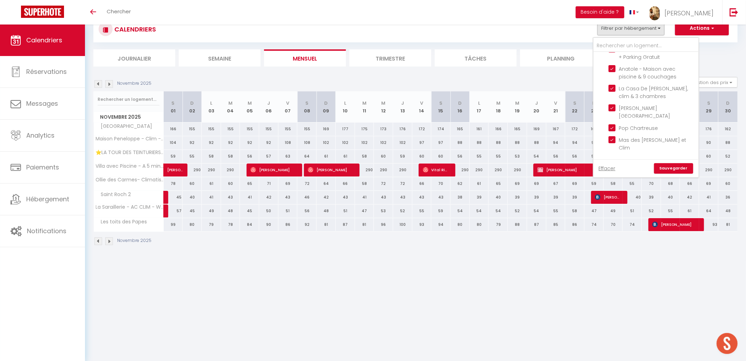
scroll to position [1919, 0]
click at [622, 160] on input "AUTRES" at bounding box center [653, 163] width 105 height 7
click at [686, 167] on link "Sauvegarder" at bounding box center [673, 168] width 39 height 10
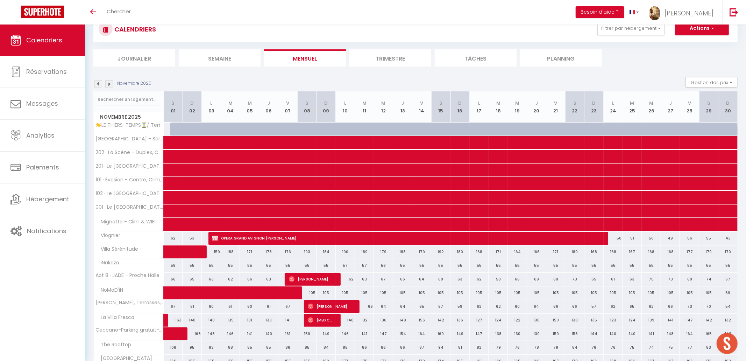
scroll to position [0, 0]
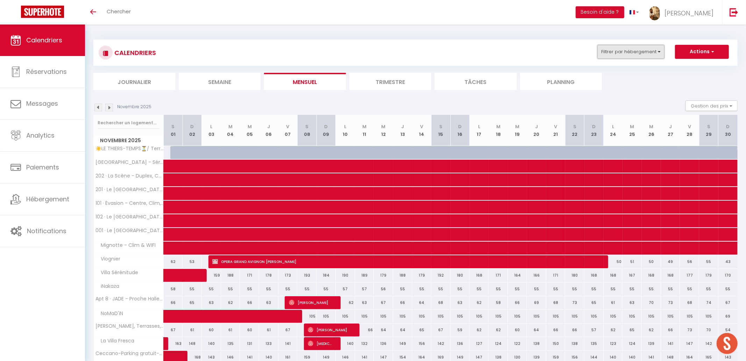
click at [647, 54] on button "Filtrer par hébergement" at bounding box center [631, 52] width 67 height 14
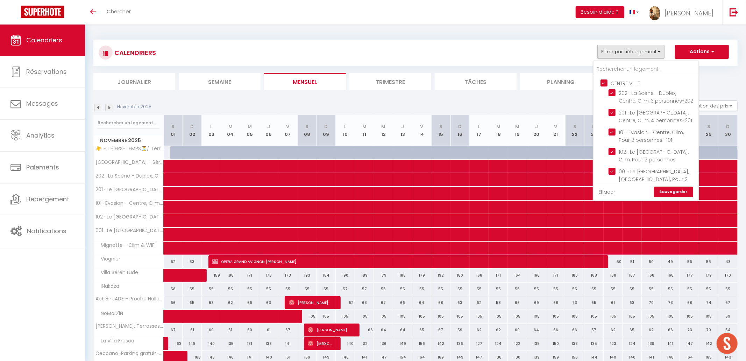
click at [631, 83] on input "CENTRE VILLE" at bounding box center [653, 82] width 105 height 7
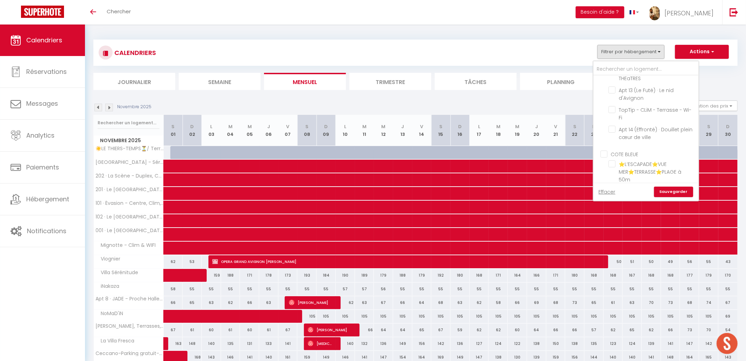
scroll to position [1432, 0]
click at [632, 135] on input "EXTRA MUROS" at bounding box center [653, 138] width 105 height 7
click at [639, 153] on input "VLA / LES ANGLES (GARD)" at bounding box center [653, 156] width 105 height 7
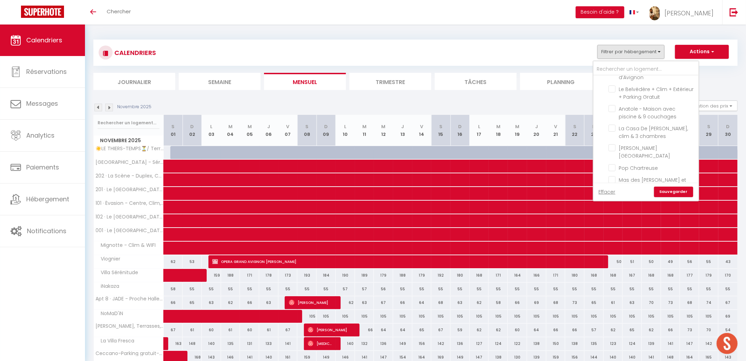
drag, startPoint x: 624, startPoint y: 115, endPoint x: 661, endPoint y: 141, distance: 45.4
click at [624, 201] on input "AUTRES" at bounding box center [653, 204] width 105 height 7
click at [678, 191] on link "Sauvegarder" at bounding box center [673, 192] width 39 height 10
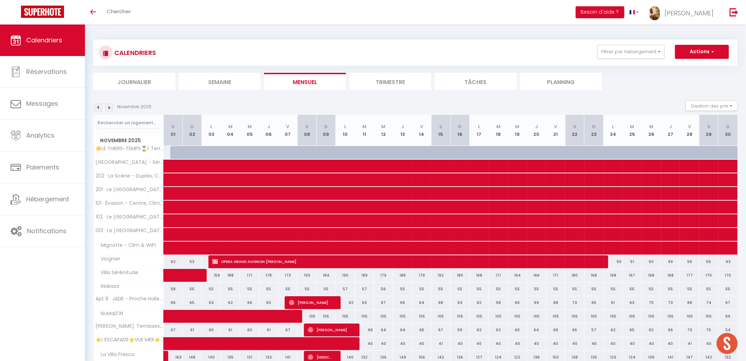
click at [96, 108] on img at bounding box center [98, 108] width 8 height 8
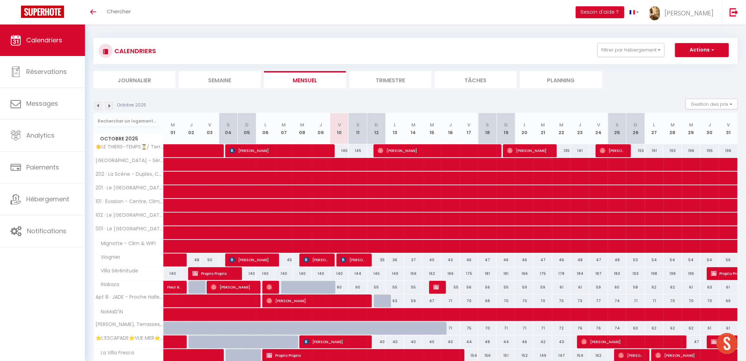
scroll to position [1, 0]
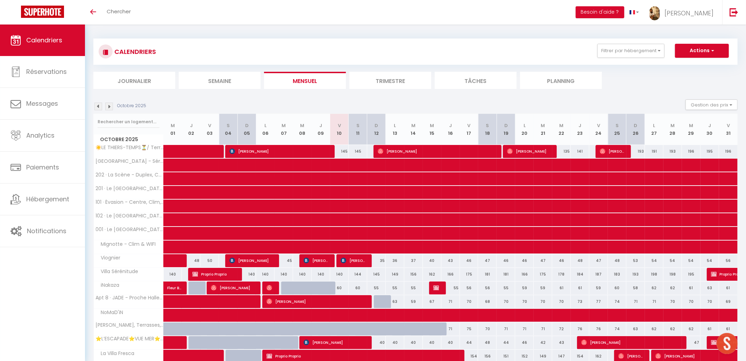
drag, startPoint x: 343, startPoint y: 145, endPoint x: 346, endPoint y: 150, distance: 6.7
click at [344, 145] on div "145" at bounding box center [339, 151] width 19 height 13
click at [0, 0] on div at bounding box center [0, 0] width 0 height 0
drag, startPoint x: 346, startPoint y: 150, endPoint x: 465, endPoint y: 172, distance: 120.6
click at [346, 150] on div at bounding box center [373, 180] width 746 height 361
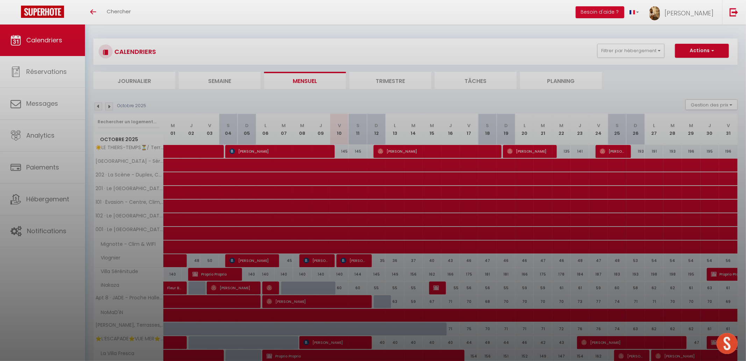
scroll to position [1, 0]
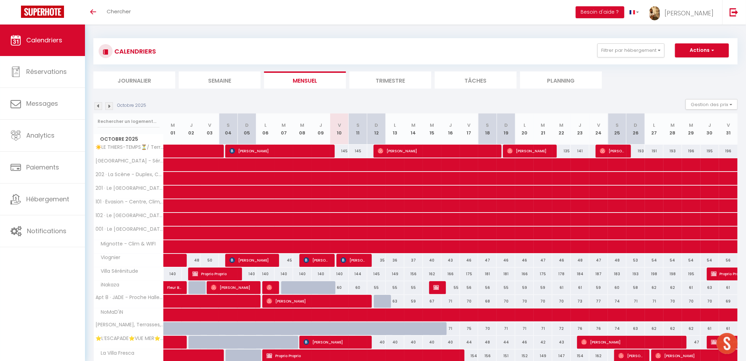
click at [349, 151] on div "145" at bounding box center [358, 151] width 19 height 13
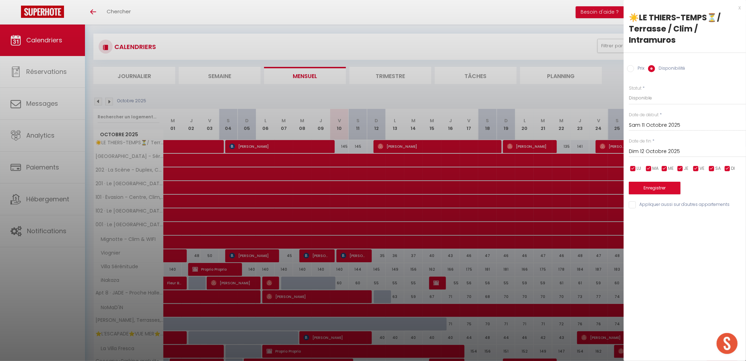
scroll to position [7, 0]
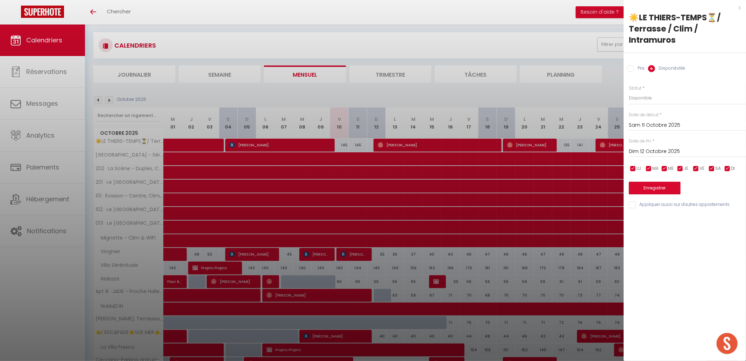
click at [637, 67] on label "Prix" at bounding box center [639, 69] width 10 height 8
click at [634, 67] on input "Prix" at bounding box center [630, 68] width 7 height 7
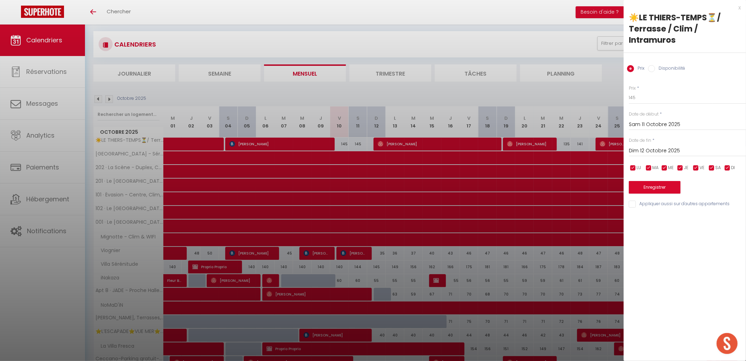
scroll to position [9, 0]
click at [673, 124] on input "Sam 11 Octobre 2025" at bounding box center [687, 124] width 117 height 9
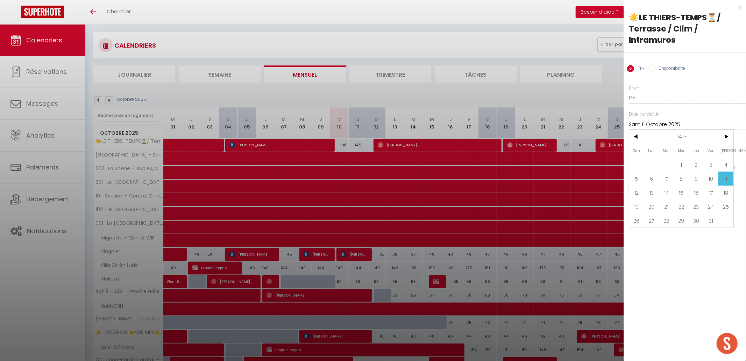
drag, startPoint x: 713, startPoint y: 178, endPoint x: 678, endPoint y: 94, distance: 90.8
click at [713, 178] on span "10" at bounding box center [711, 178] width 15 height 14
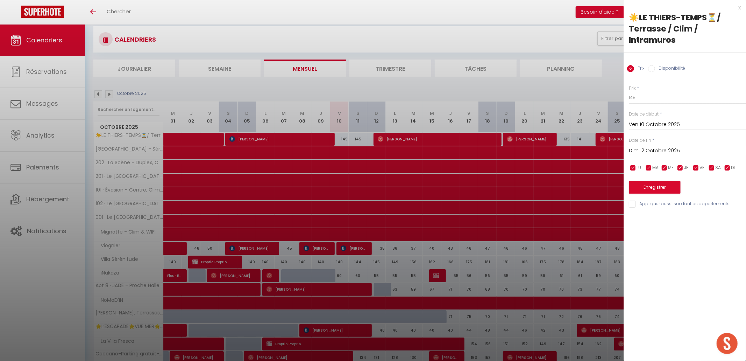
scroll to position [14, 0]
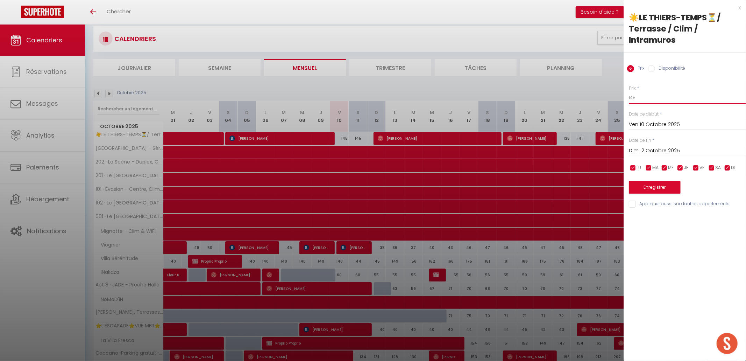
click at [658, 96] on input "145" at bounding box center [687, 97] width 117 height 13
click at [664, 187] on button "Enregistrer" at bounding box center [655, 187] width 52 height 13
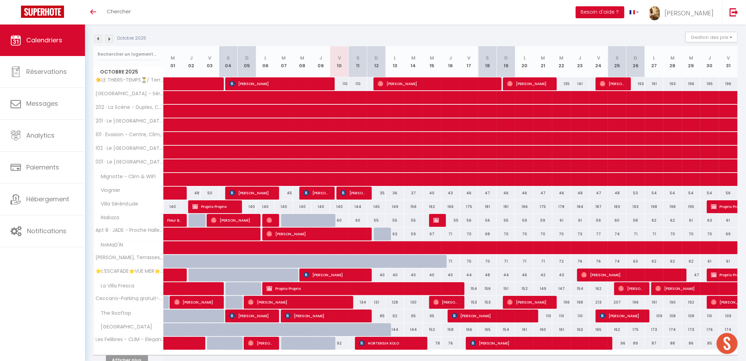
scroll to position [70, 0]
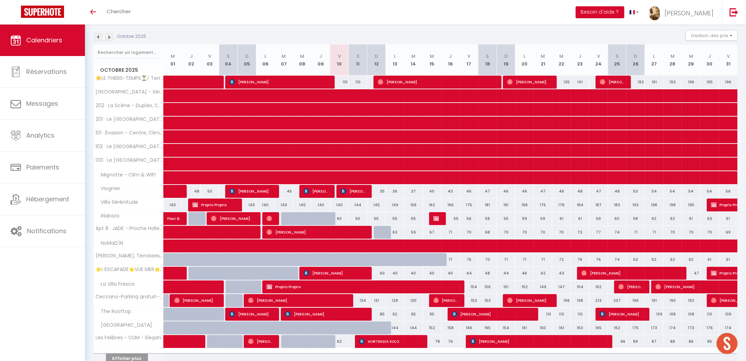
click at [377, 230] on div at bounding box center [383, 232] width 19 height 13
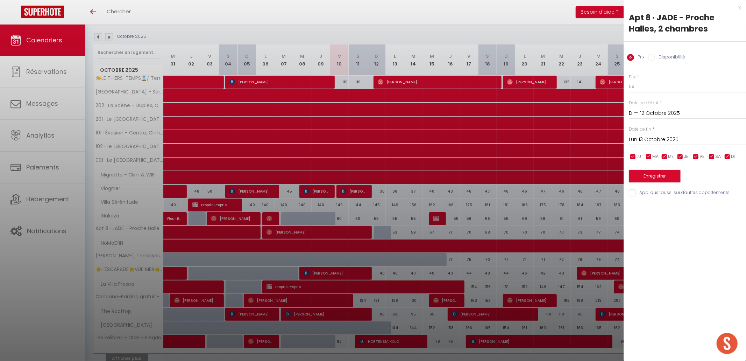
click at [667, 54] on label "Disponibilité" at bounding box center [670, 58] width 30 height 8
click at [655, 54] on input "Disponibilité" at bounding box center [651, 57] width 7 height 7
click at [659, 180] on button "Enregistrer" at bounding box center [655, 176] width 52 height 13
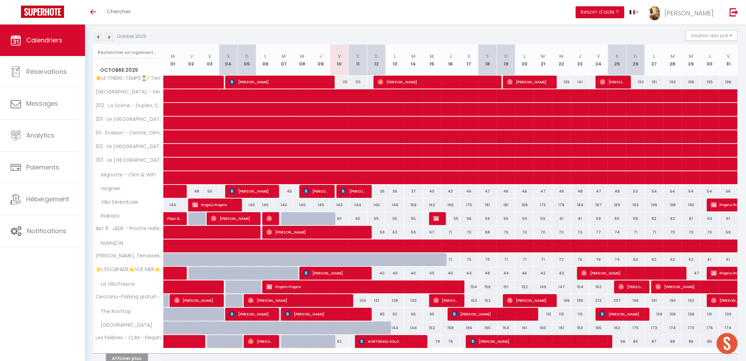
click at [342, 218] on div "60" at bounding box center [339, 218] width 19 height 13
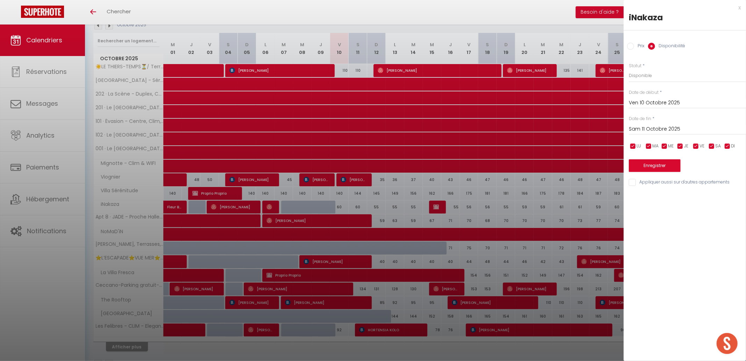
scroll to position [82, 0]
click at [637, 47] on label "Prix" at bounding box center [639, 47] width 10 height 8
click at [634, 47] on input "Prix" at bounding box center [630, 46] width 7 height 7
click at [664, 74] on input "60" at bounding box center [687, 75] width 117 height 13
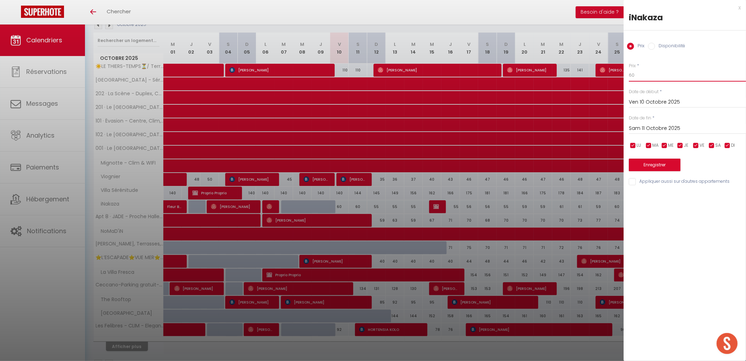
click at [664, 74] on input "60" at bounding box center [687, 75] width 117 height 13
click at [652, 130] on input "Sam 11 Octobre 2025" at bounding box center [687, 128] width 117 height 9
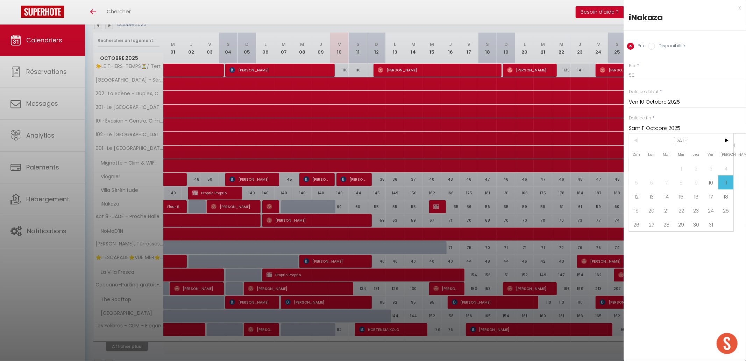
drag, startPoint x: 636, startPoint y: 191, endPoint x: 655, endPoint y: 164, distance: 33.4
click at [636, 191] on span "12" at bounding box center [637, 196] width 15 height 14
click at [661, 165] on button "Enregistrer" at bounding box center [655, 165] width 52 height 13
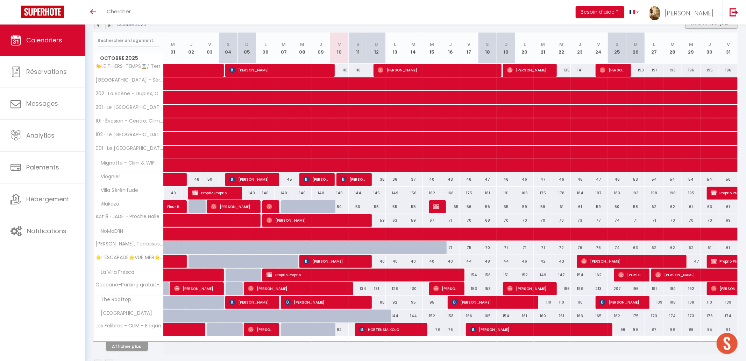
click at [721, 26] on button "Gestion des prix" at bounding box center [712, 23] width 52 height 10
click at [698, 46] on input "Nb Nuits minimum" at bounding box center [706, 45] width 63 height 7
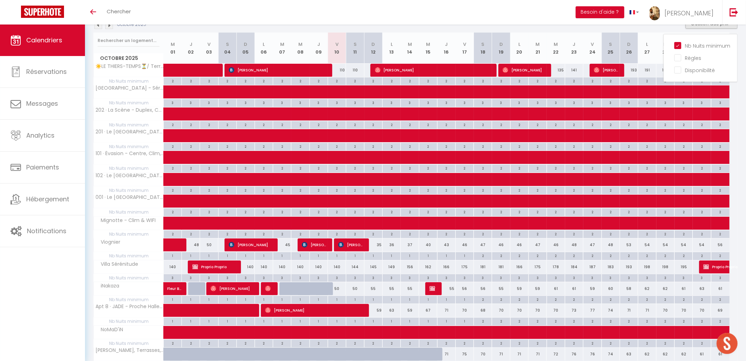
drag, startPoint x: 337, startPoint y: 298, endPoint x: 580, endPoint y: 177, distance: 271.8
click at [337, 298] on div "1" at bounding box center [337, 299] width 18 height 7
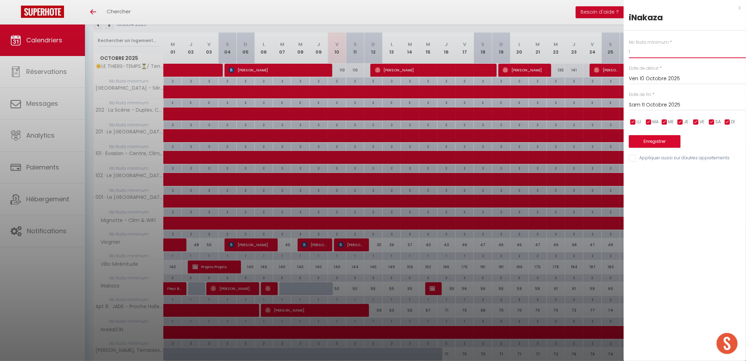
click at [659, 54] on input "1" at bounding box center [687, 51] width 117 height 13
click at [667, 105] on input "Sam 11 Octobre 2025" at bounding box center [687, 104] width 117 height 9
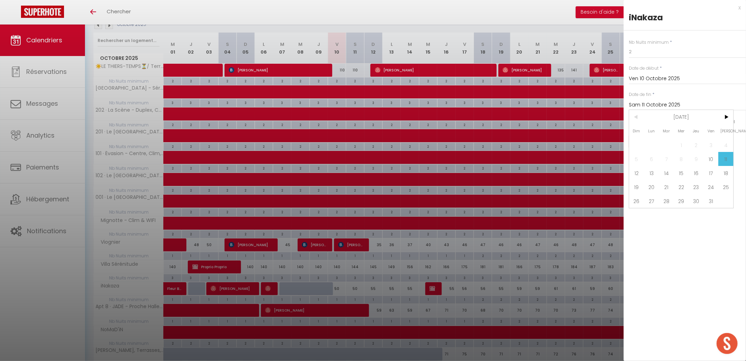
click at [636, 173] on span "12" at bounding box center [637, 173] width 15 height 14
click at [660, 145] on button "Enregistrer" at bounding box center [655, 141] width 52 height 13
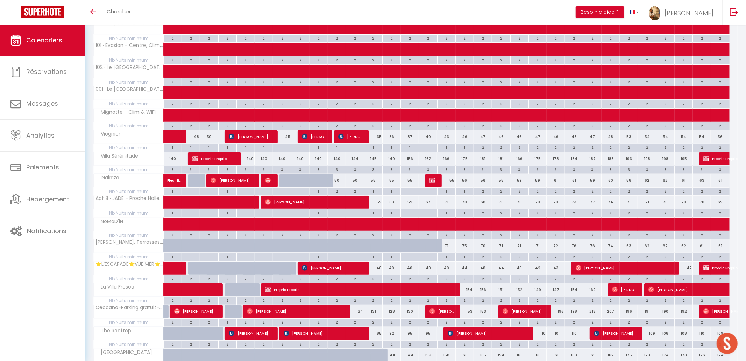
scroll to position [191, 0]
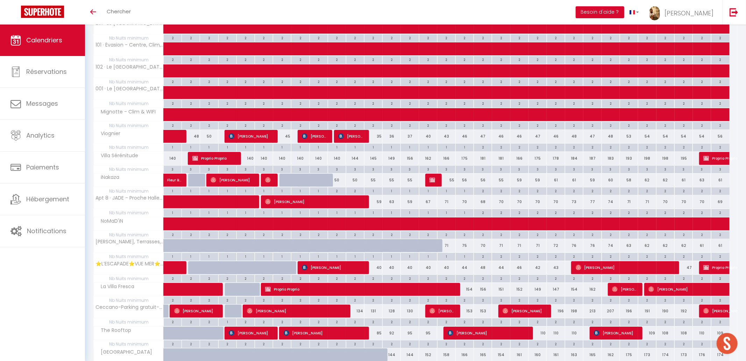
click at [449, 247] on div "71" at bounding box center [446, 245] width 18 height 13
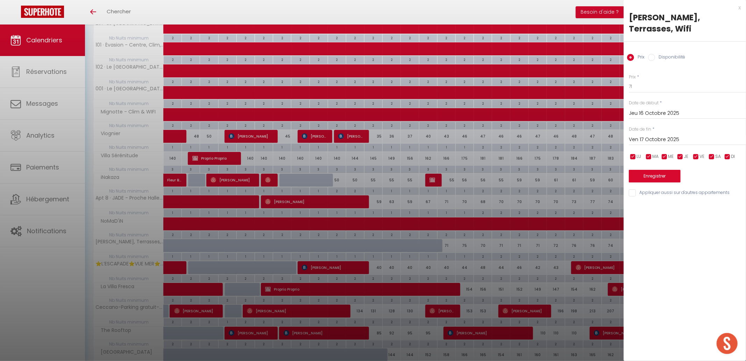
click at [496, 250] on div at bounding box center [373, 180] width 746 height 361
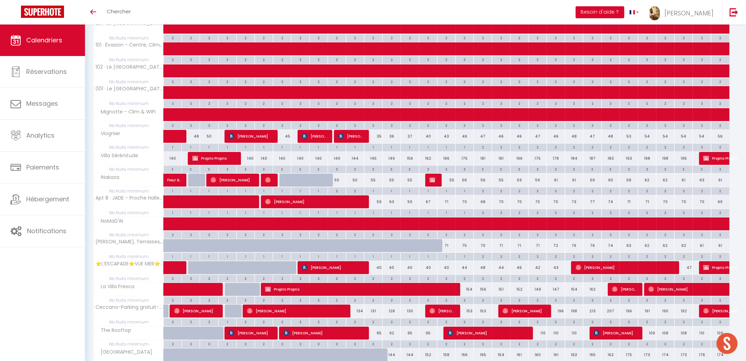
click at [448, 245] on div "71" at bounding box center [446, 245] width 18 height 13
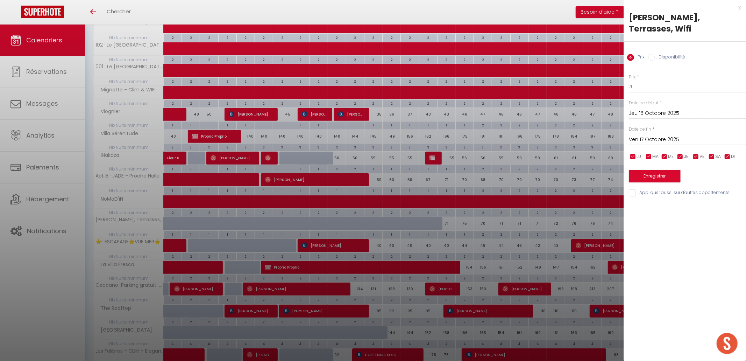
scroll to position [215, 0]
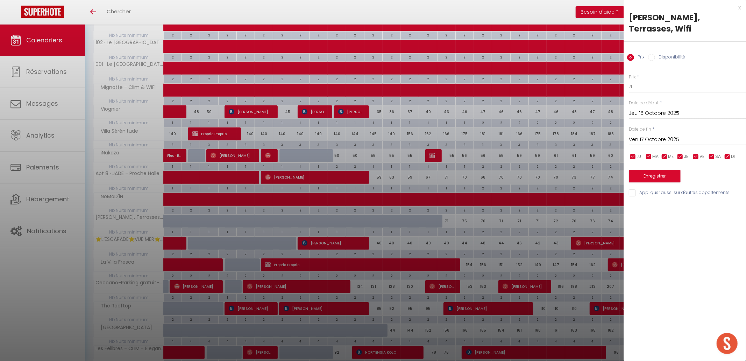
drag, startPoint x: 671, startPoint y: 58, endPoint x: 671, endPoint y: 83, distance: 25.2
click at [671, 58] on label "Disponibilité" at bounding box center [670, 58] width 30 height 8
click at [655, 58] on input "Disponibilité" at bounding box center [651, 57] width 7 height 7
click at [672, 85] on select "Disponible Indisponible" at bounding box center [687, 86] width 117 height 13
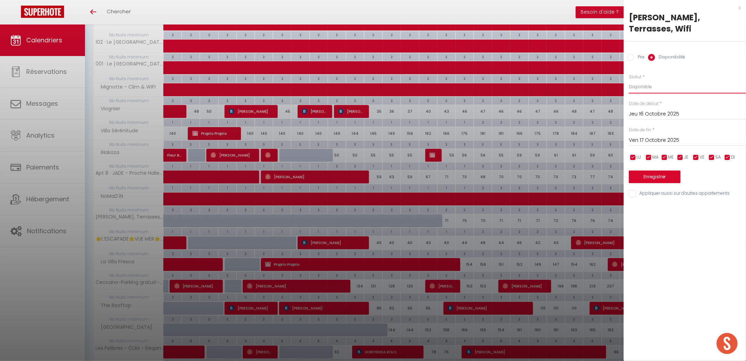
click at [629, 80] on select "Disponible Indisponible" at bounding box center [687, 86] width 117 height 13
click at [659, 138] on input "Ven 17 Octobre 2025" at bounding box center [687, 140] width 117 height 9
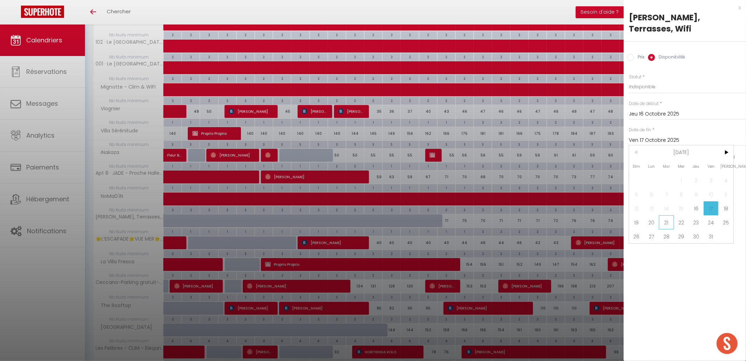
click at [670, 219] on span "21" at bounding box center [666, 222] width 15 height 14
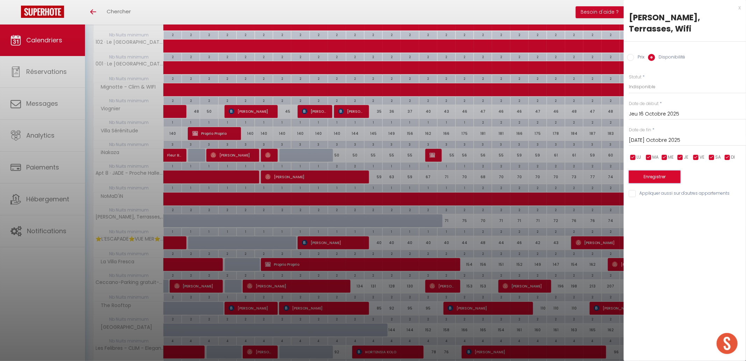
click at [664, 174] on button "Enregistrer" at bounding box center [655, 176] width 52 height 13
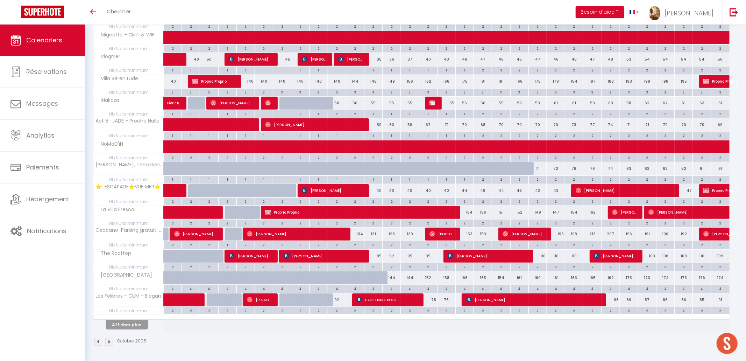
scroll to position [269, 0]
click at [139, 322] on button "Afficher plus" at bounding box center [127, 323] width 42 height 9
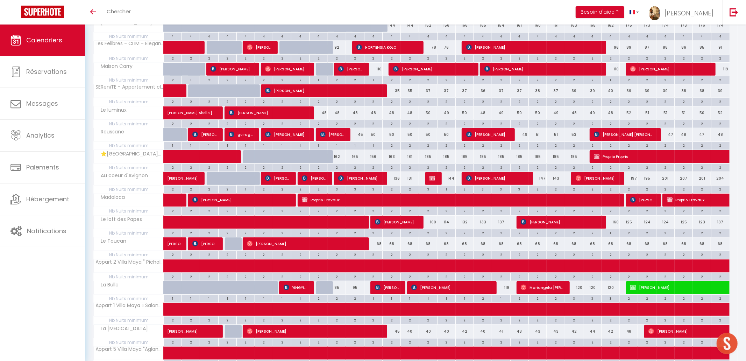
scroll to position [519, 0]
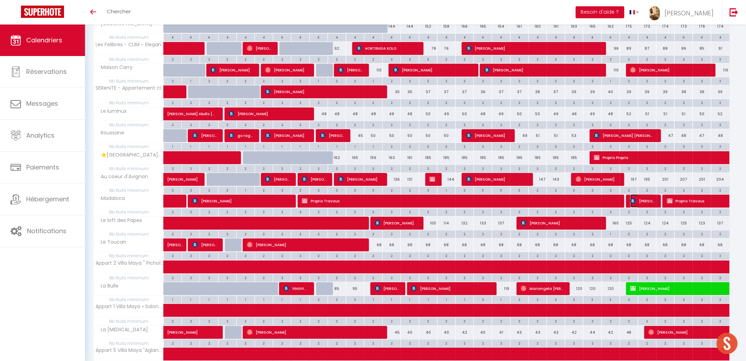
click at [640, 202] on span "[PERSON_NAME]" at bounding box center [643, 200] width 24 height 13
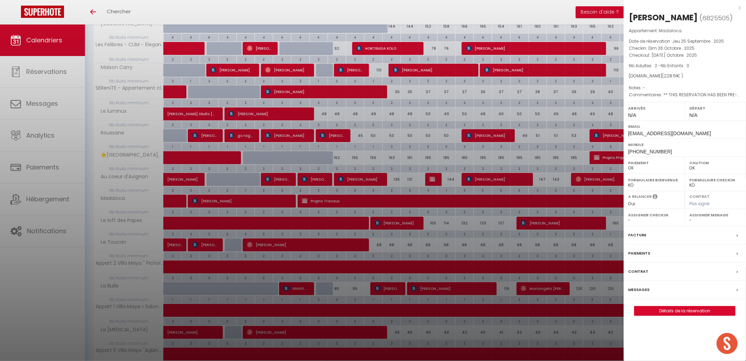
drag, startPoint x: 577, startPoint y: 323, endPoint x: 606, endPoint y: 179, distance: 146.9
click at [577, 323] on div at bounding box center [373, 180] width 746 height 361
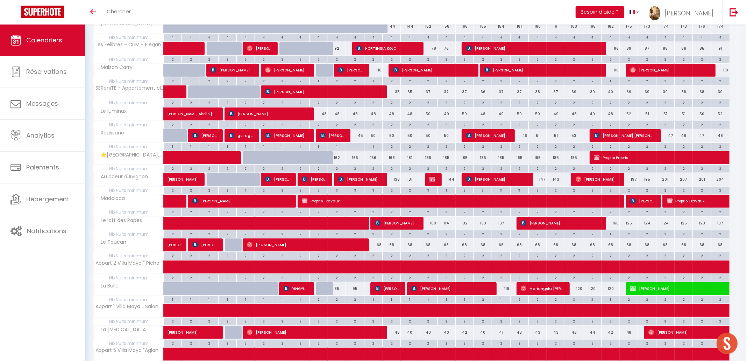
click at [41, 296] on div "Calendriers Réservations Messages Analytics Paiements Hébergement Notifications" at bounding box center [42, 193] width 85 height 338
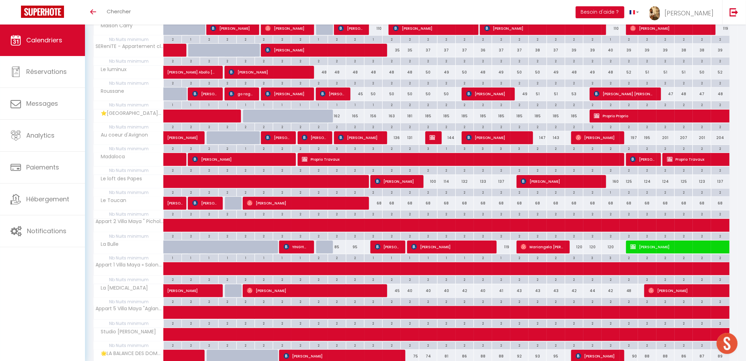
scroll to position [562, 0]
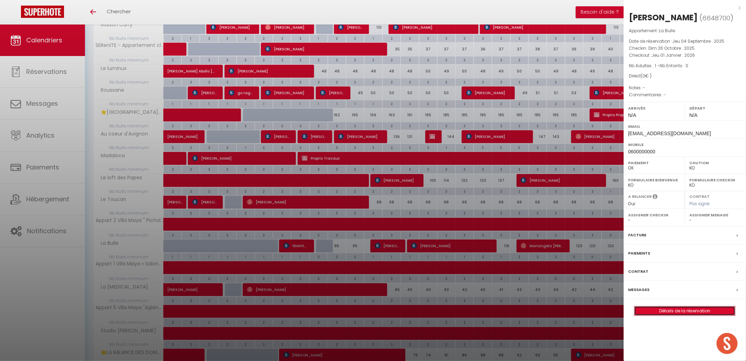
click at [676, 310] on link "Détails de la réservation" at bounding box center [685, 310] width 101 height 9
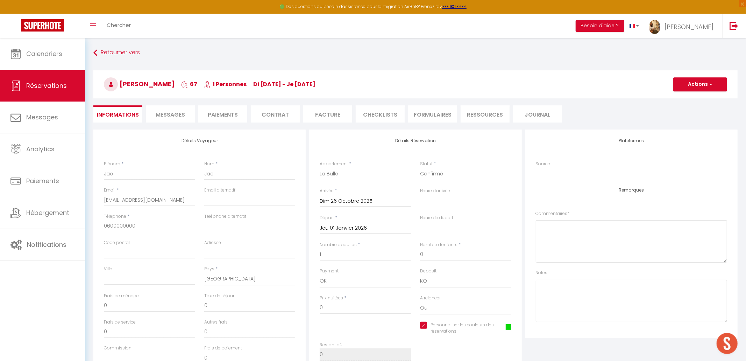
click at [365, 203] on input "Dim 26 Octobre 2025" at bounding box center [365, 201] width 91 height 9
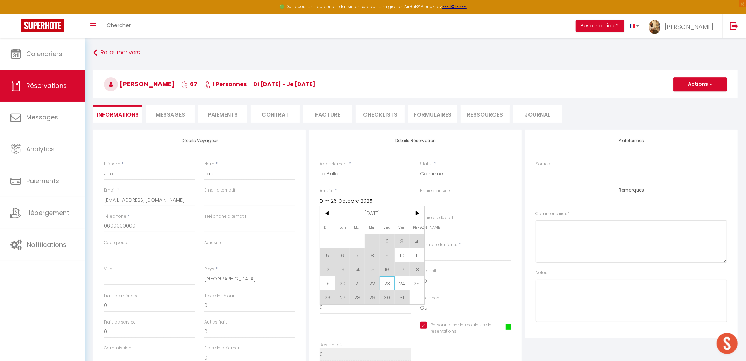
click at [386, 283] on span "23" at bounding box center [387, 283] width 15 height 14
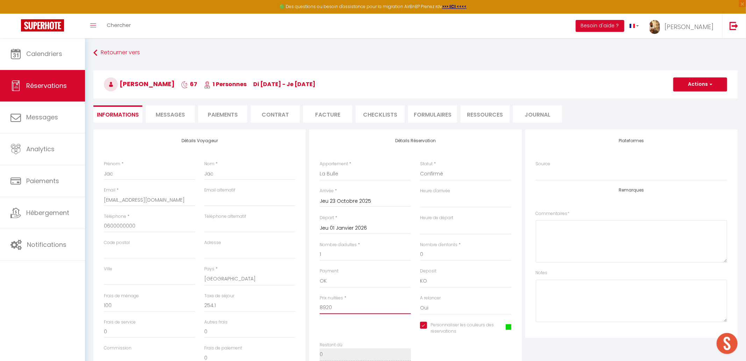
drag, startPoint x: 335, startPoint y: 304, endPoint x: 294, endPoint y: 306, distance: 40.3
click at [294, 306] on div "Détails Voyageur Prénom * Jac Nom * Jac Email * notificationslfec@gmail.com Ema…" at bounding box center [416, 254] width 648 height 250
click at [238, 309] on input "0" at bounding box center [249, 305] width 91 height 13
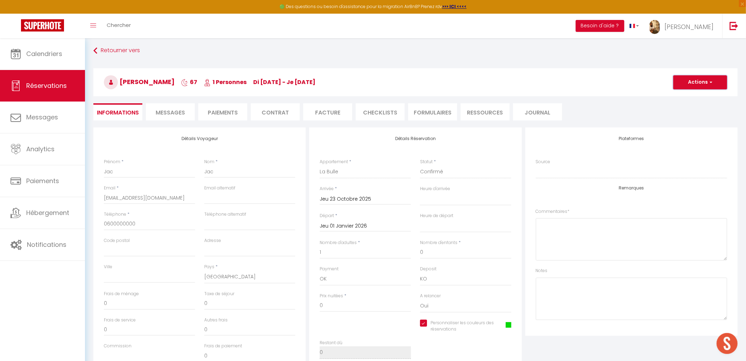
click at [699, 85] on button "Actions" at bounding box center [701, 82] width 54 height 14
click at [695, 94] on link "Enregistrer" at bounding box center [693, 97] width 55 height 9
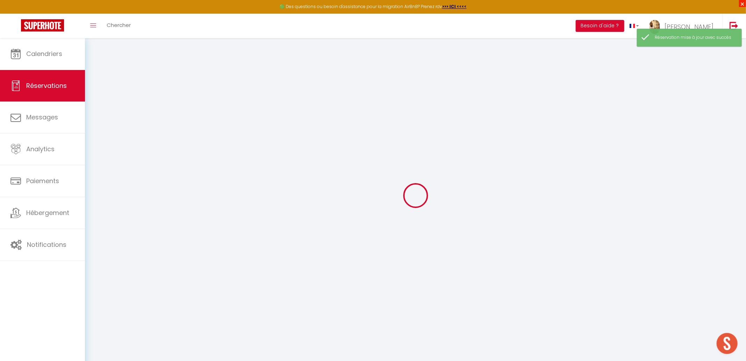
click at [741, 5] on span "×" at bounding box center [742, 3] width 7 height 7
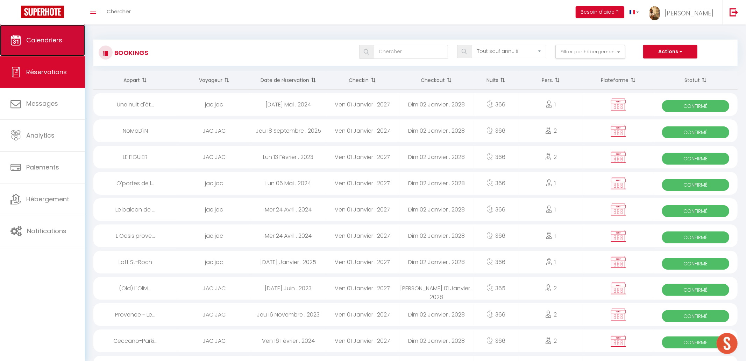
click at [39, 40] on span "Calendriers" at bounding box center [44, 40] width 36 height 9
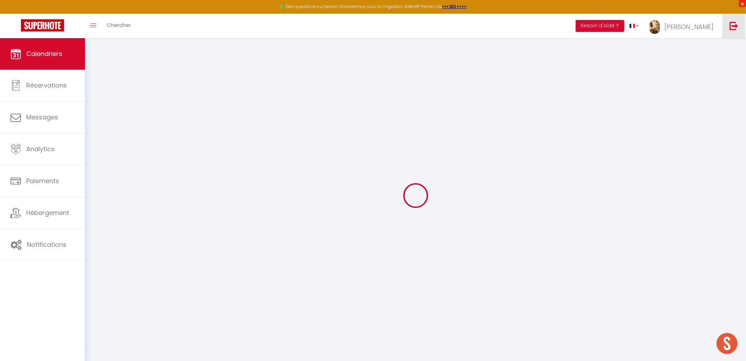
drag, startPoint x: 743, startPoint y: 3, endPoint x: 738, endPoint y: 5, distance: 5.8
click at [743, 4] on span "×" at bounding box center [742, 3] width 7 height 7
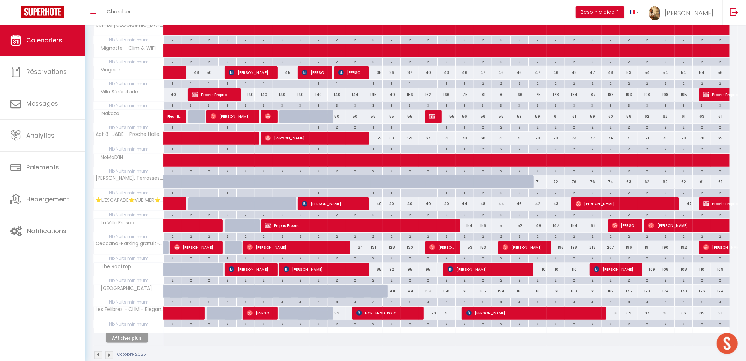
scroll to position [269, 0]
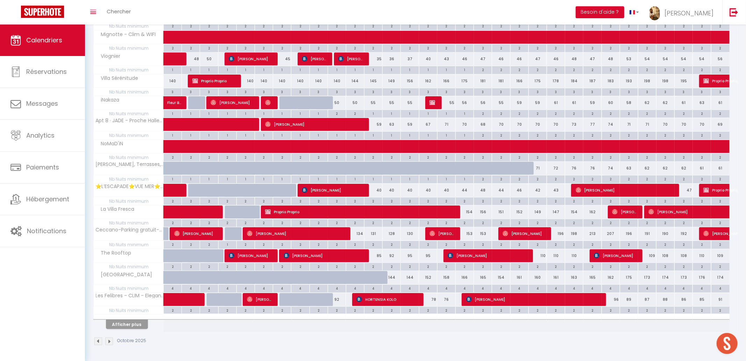
click at [136, 329] on th "Afficher plus" at bounding box center [129, 322] width 70 height 17
click at [140, 325] on button "Afficher plus" at bounding box center [127, 323] width 42 height 9
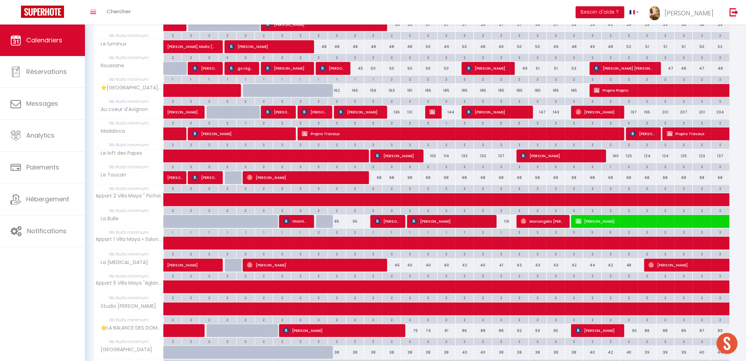
scroll to position [585, 0]
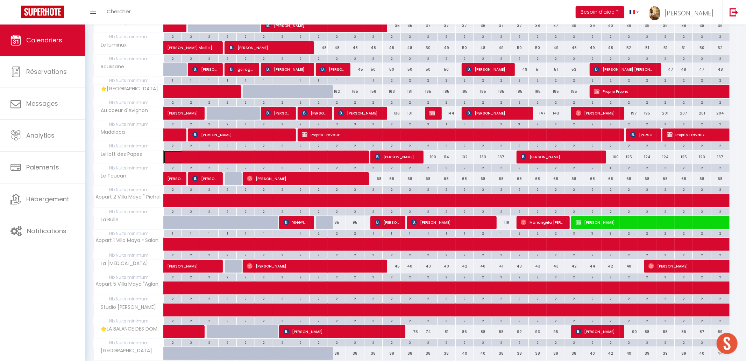
click at [279, 160] on span at bounding box center [262, 156] width 177 height 13
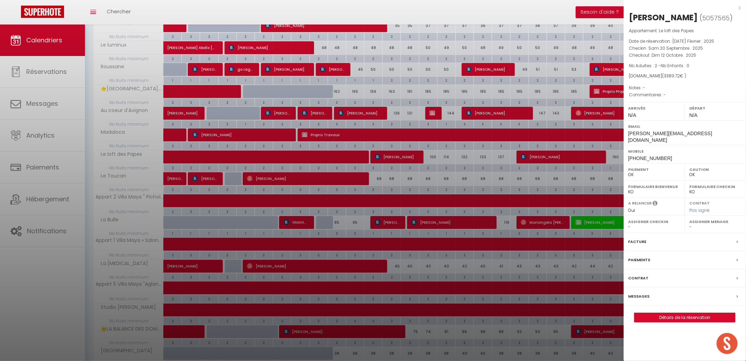
click at [57, 293] on div at bounding box center [373, 180] width 746 height 361
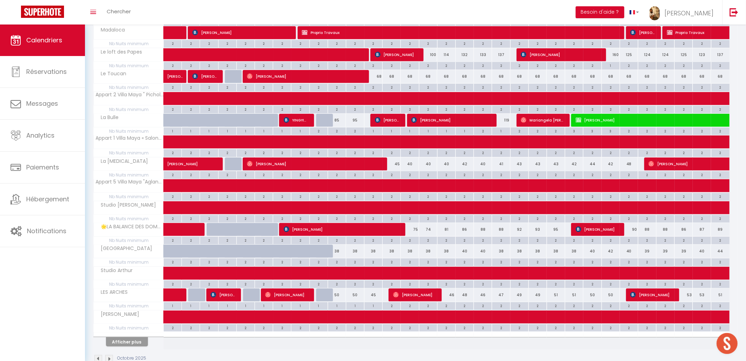
scroll to position [708, 0]
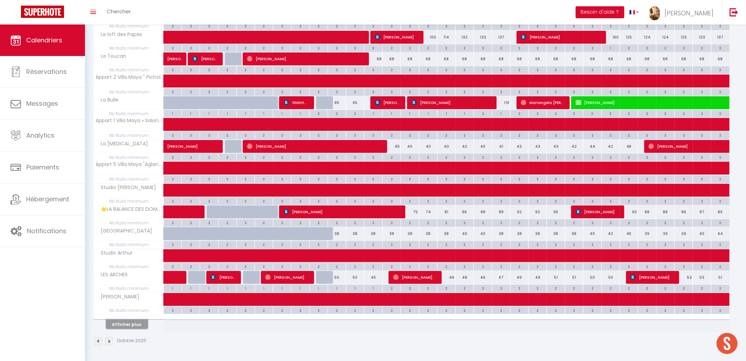
click at [135, 324] on button "Afficher plus" at bounding box center [127, 323] width 42 height 9
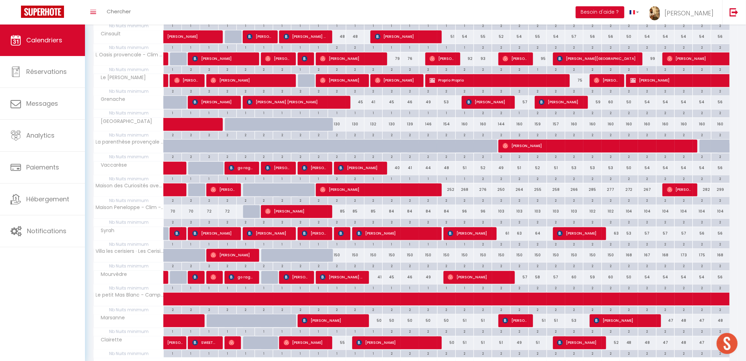
scroll to position [1132, 0]
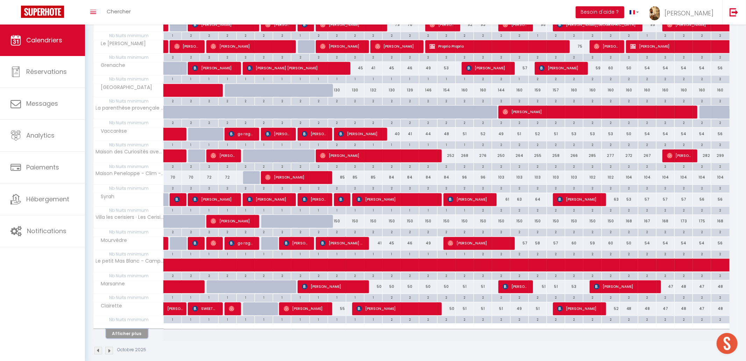
click at [137, 336] on button "Afficher plus" at bounding box center [127, 333] width 42 height 9
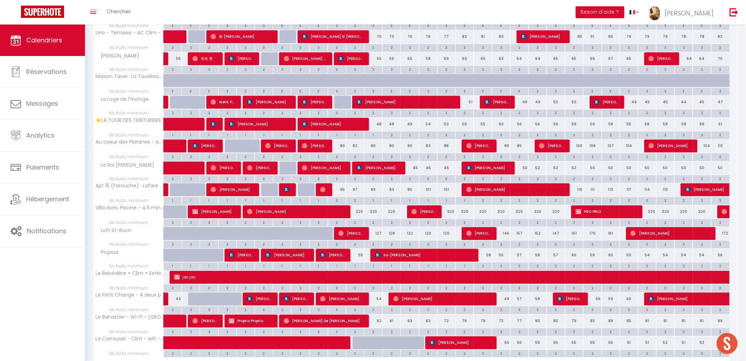
scroll to position [1543, 0]
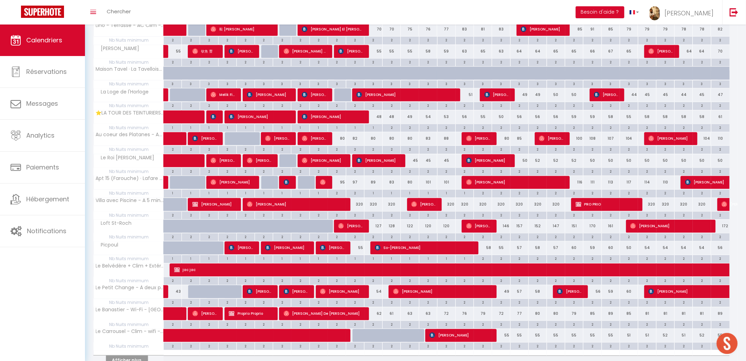
click at [342, 186] on div "95" at bounding box center [337, 182] width 18 height 13
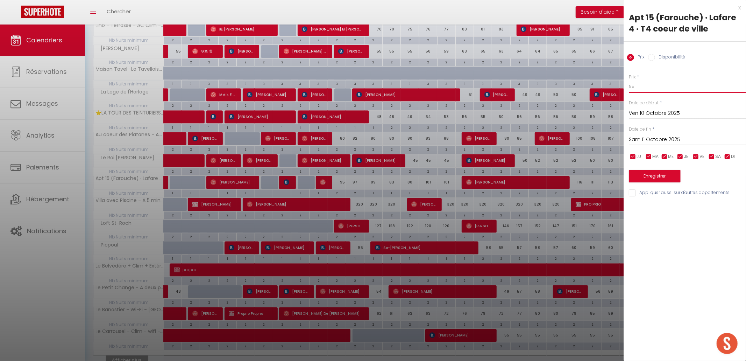
click at [654, 88] on input "95" at bounding box center [687, 86] width 117 height 13
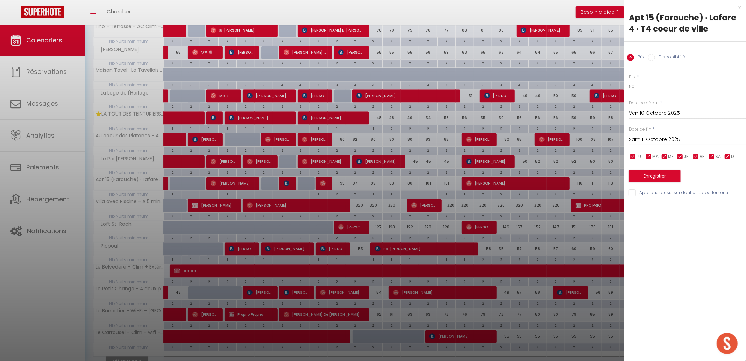
click at [646, 138] on input "Sam 11 Octobre 2025" at bounding box center [687, 139] width 117 height 9
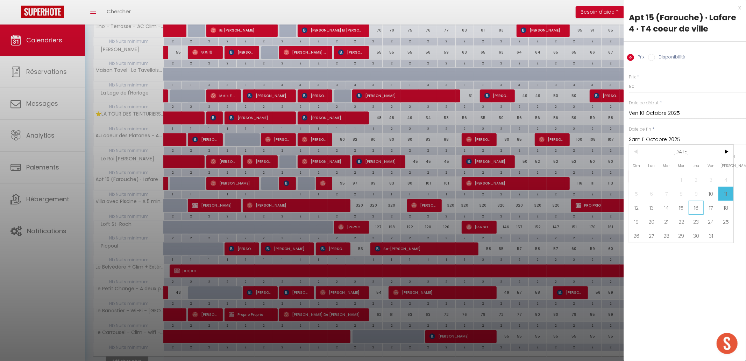
click at [694, 207] on span "16" at bounding box center [696, 208] width 15 height 14
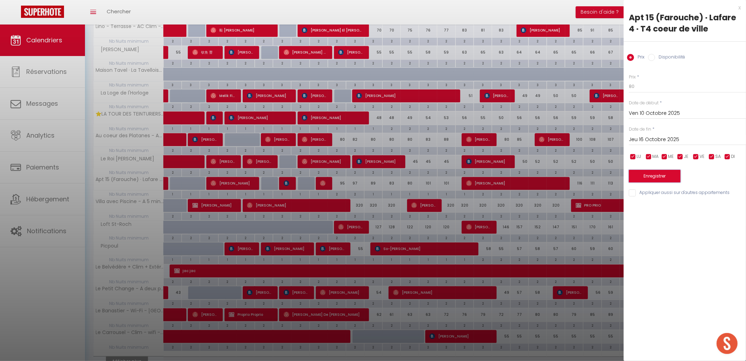
click at [668, 174] on button "Enregistrer" at bounding box center [655, 176] width 52 height 13
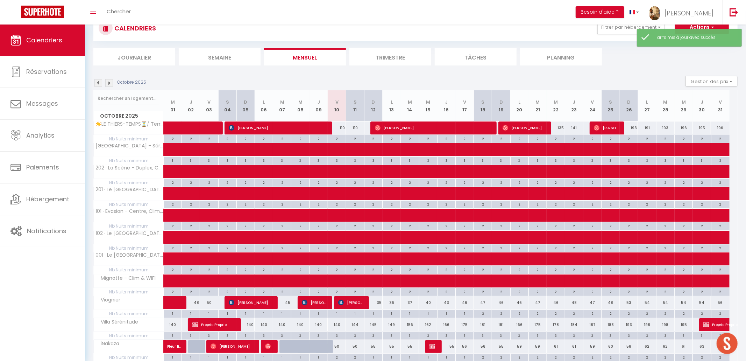
scroll to position [269, 0]
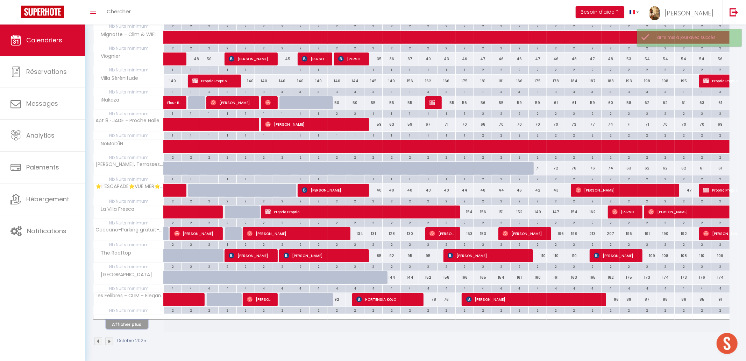
drag, startPoint x: 122, startPoint y: 323, endPoint x: 151, endPoint y: 306, distance: 34.2
click at [122, 323] on button "Afficher plus" at bounding box center [127, 323] width 42 height 9
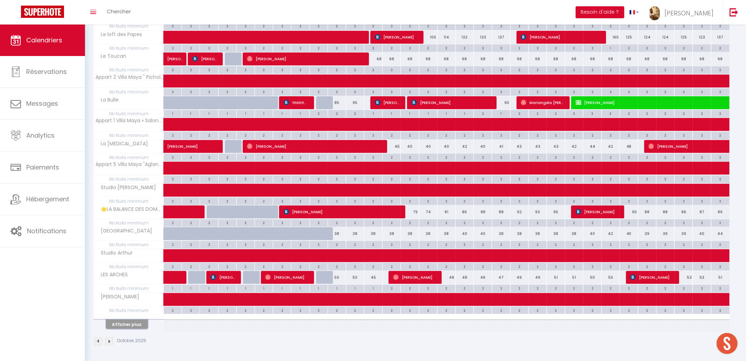
click at [141, 323] on button "Afficher plus" at bounding box center [127, 323] width 42 height 9
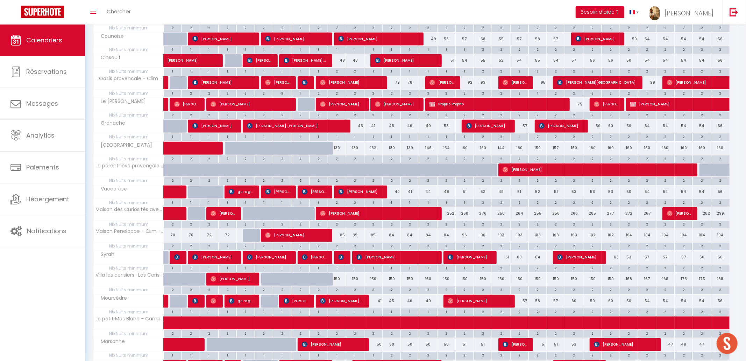
scroll to position [1145, 0]
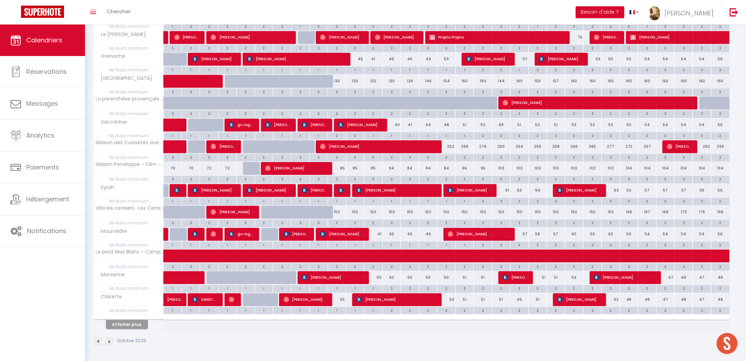
click at [131, 321] on button "Afficher plus" at bounding box center [127, 323] width 42 height 9
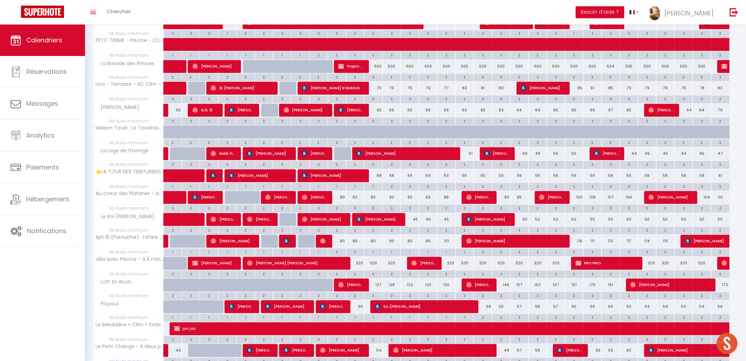
scroll to position [1484, 0]
click at [375, 254] on div "1" at bounding box center [374, 251] width 18 height 7
type input "1"
type input "Dim 12 Octobre 2025"
type input "Lun 13 Octobre 2025"
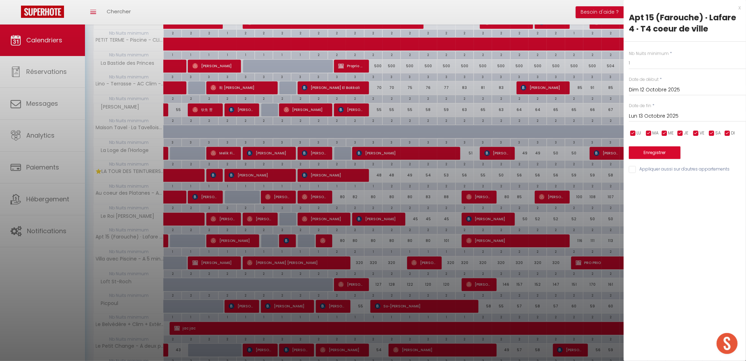
click at [666, 119] on input "Lun 13 Octobre 2025" at bounding box center [687, 116] width 117 height 9
click at [593, 285] on div at bounding box center [373, 180] width 746 height 361
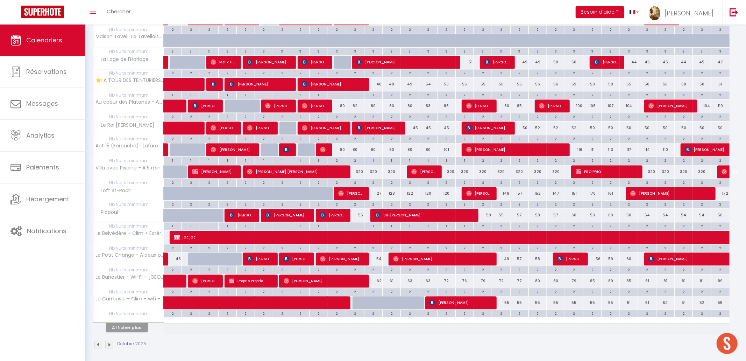
scroll to position [1583, 0]
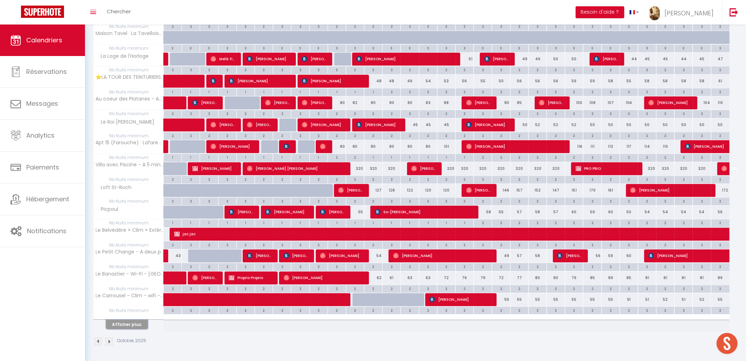
click at [137, 326] on button "Afficher plus" at bounding box center [127, 323] width 42 height 9
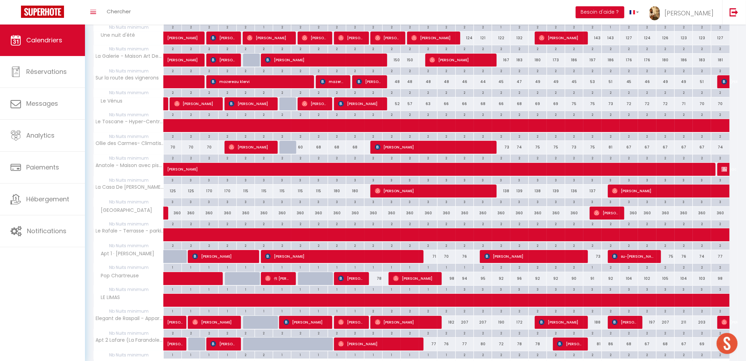
scroll to position [1972, 0]
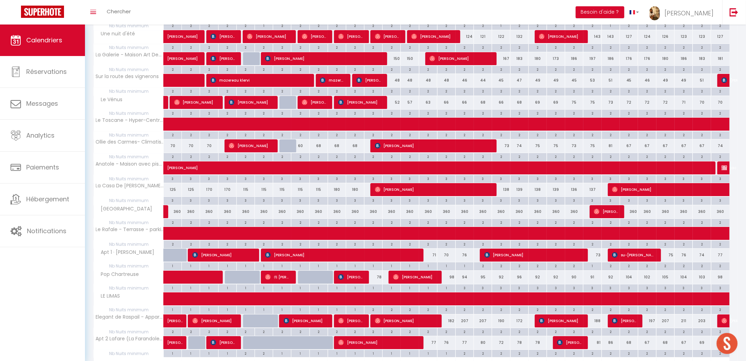
click at [338, 215] on div "360" at bounding box center [337, 211] width 18 height 13
type input "360"
type input "Ven 10 Octobre 2025"
type input "Sam 11 Octobre 2025"
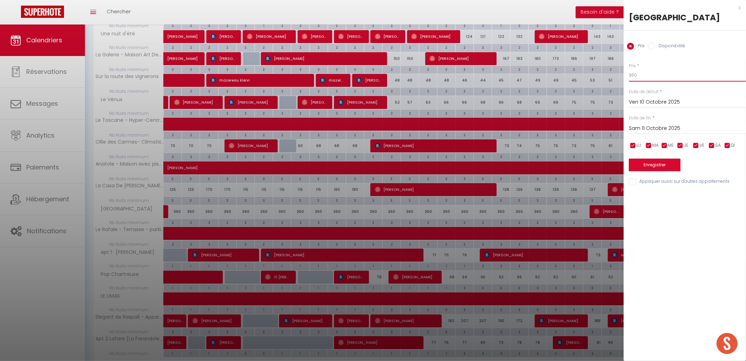
click at [658, 77] on input "360" at bounding box center [687, 75] width 117 height 13
type input "500"
click at [665, 129] on input "Sam 11 Octobre 2025" at bounding box center [687, 128] width 117 height 9
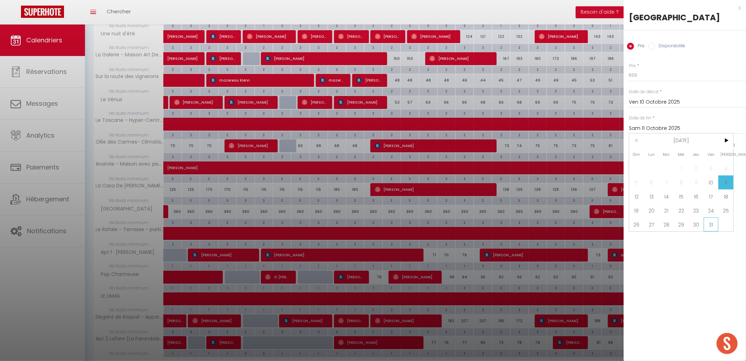
click at [710, 218] on span "31" at bounding box center [711, 224] width 15 height 14
type input "Ven 31 Octobre 2025"
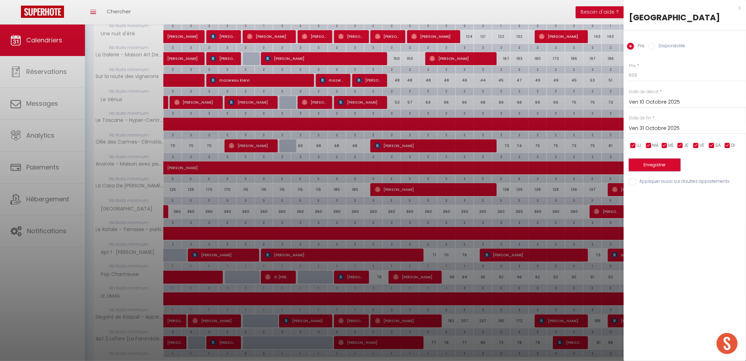
click at [668, 166] on button "Enregistrer" at bounding box center [655, 165] width 52 height 13
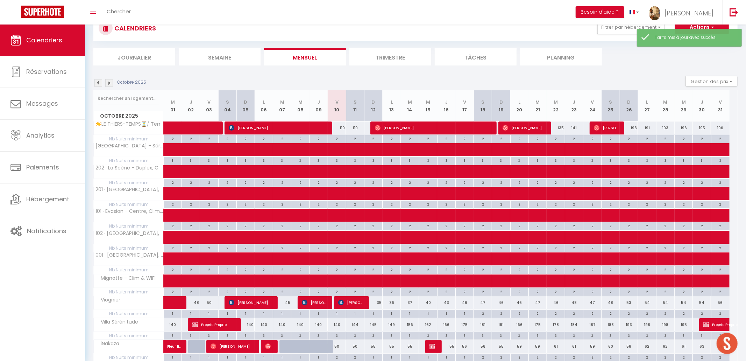
scroll to position [269, 0]
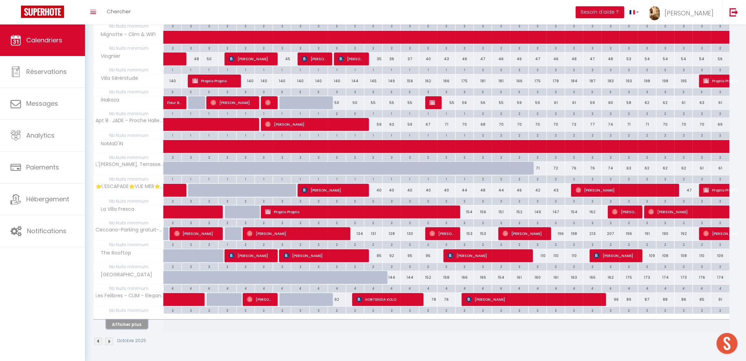
click at [126, 327] on button "Afficher plus" at bounding box center [127, 323] width 42 height 9
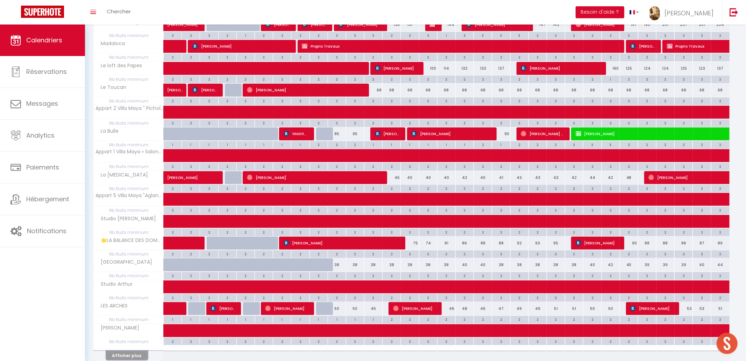
scroll to position [708, 0]
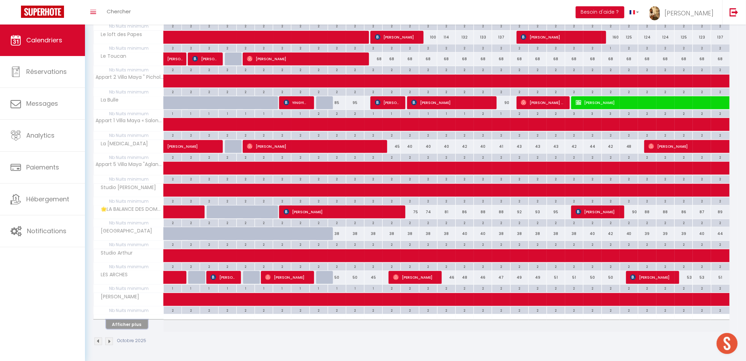
click at [132, 324] on button "Afficher plus" at bounding box center [127, 323] width 42 height 9
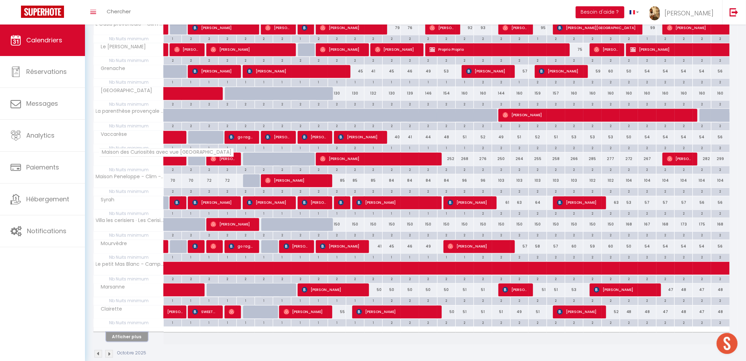
scroll to position [1145, 0]
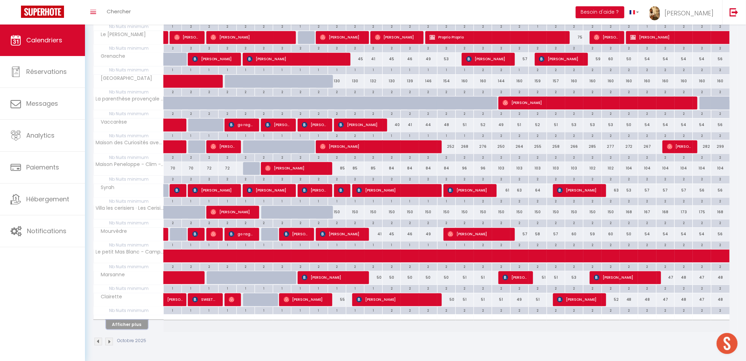
click at [136, 324] on button "Afficher plus" at bounding box center [127, 323] width 42 height 9
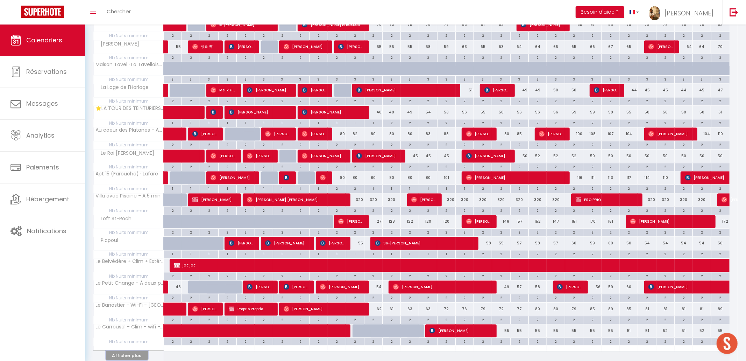
scroll to position [1583, 0]
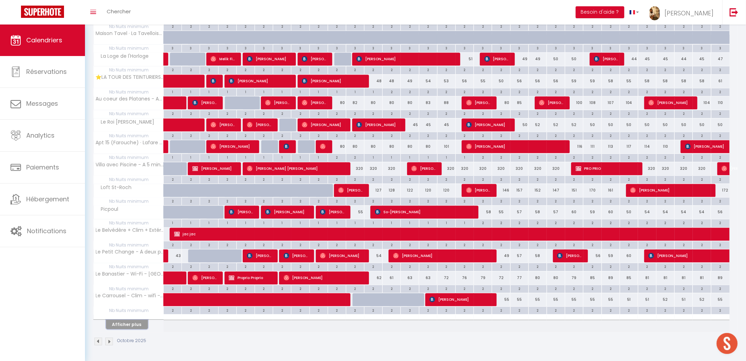
click at [136, 321] on button "Afficher plus" at bounding box center [127, 323] width 42 height 9
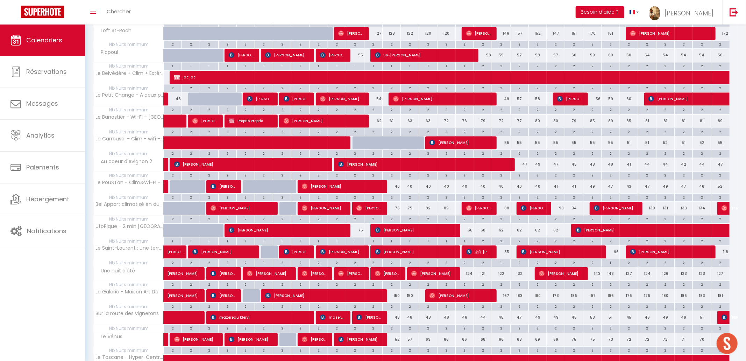
scroll to position [2021, 0]
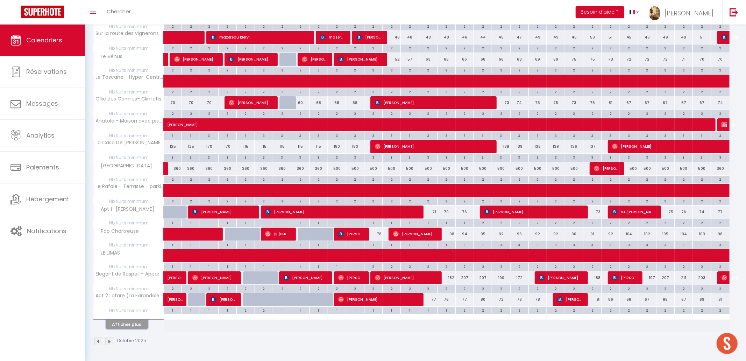
click at [135, 323] on button "Afficher plus" at bounding box center [127, 323] width 42 height 9
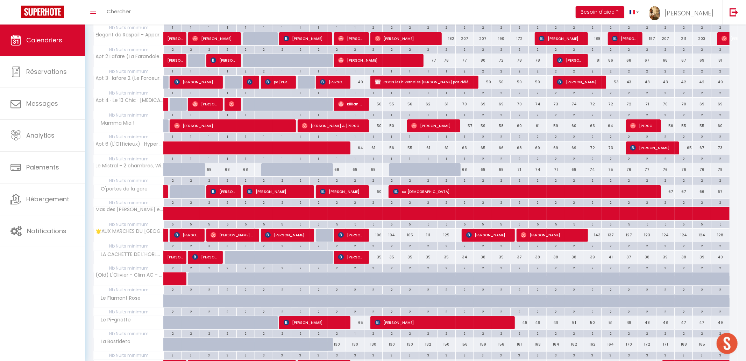
scroll to position [2256, 0]
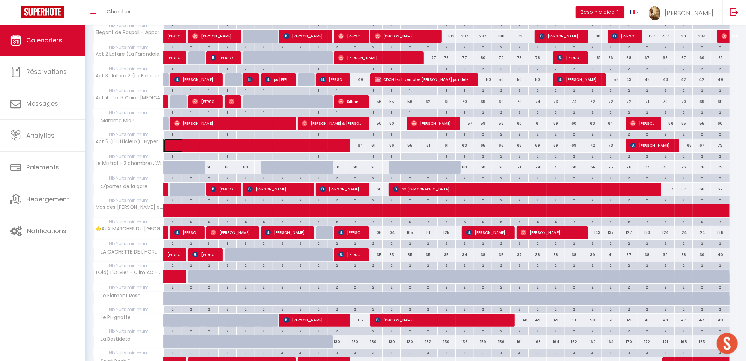
click at [293, 152] on span at bounding box center [254, 145] width 161 height 13
select select "KO"
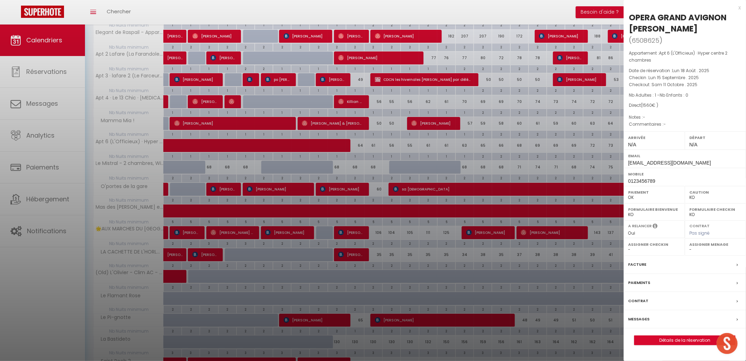
click at [429, 161] on div at bounding box center [373, 180] width 746 height 361
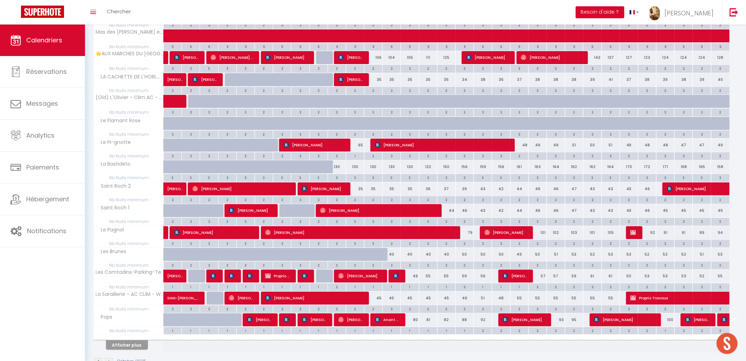
scroll to position [2459, 0]
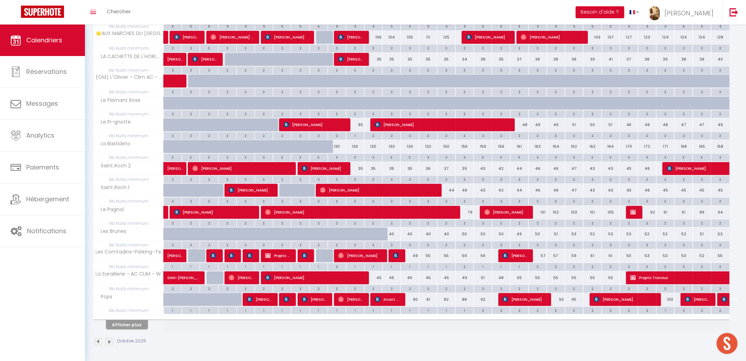
click at [141, 336] on div "Octobre 2025" at bounding box center [415, 342] width 645 height 21
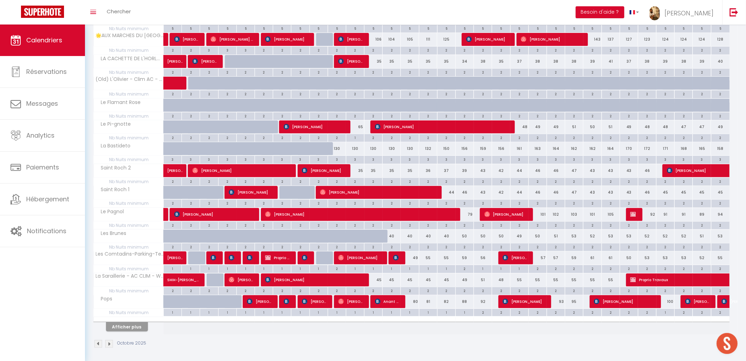
scroll to position [2447, 0]
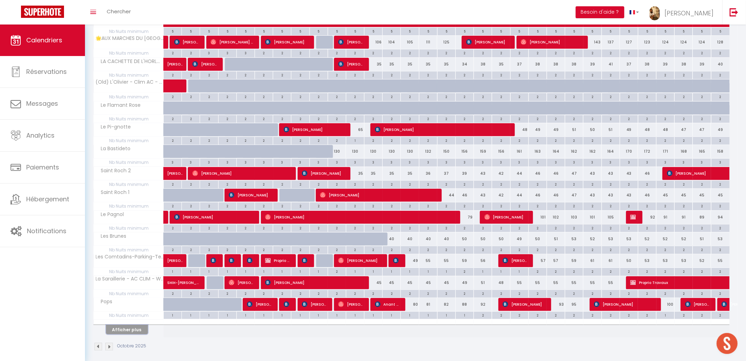
drag, startPoint x: 137, startPoint y: 338, endPoint x: 143, endPoint y: 338, distance: 6.3
click at [138, 334] on button "Afficher plus" at bounding box center [127, 329] width 42 height 9
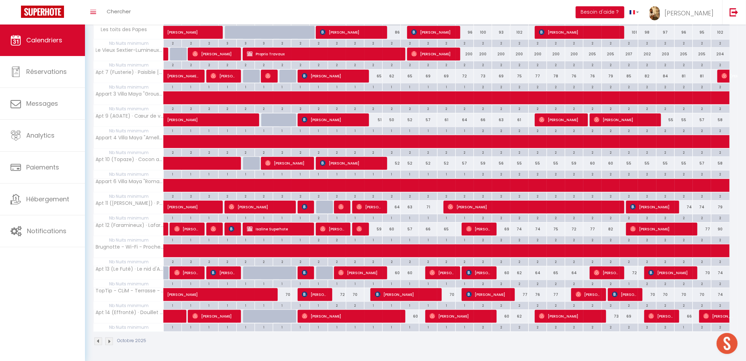
scroll to position [2880, 0]
